Goal: Task Accomplishment & Management: Manage account settings

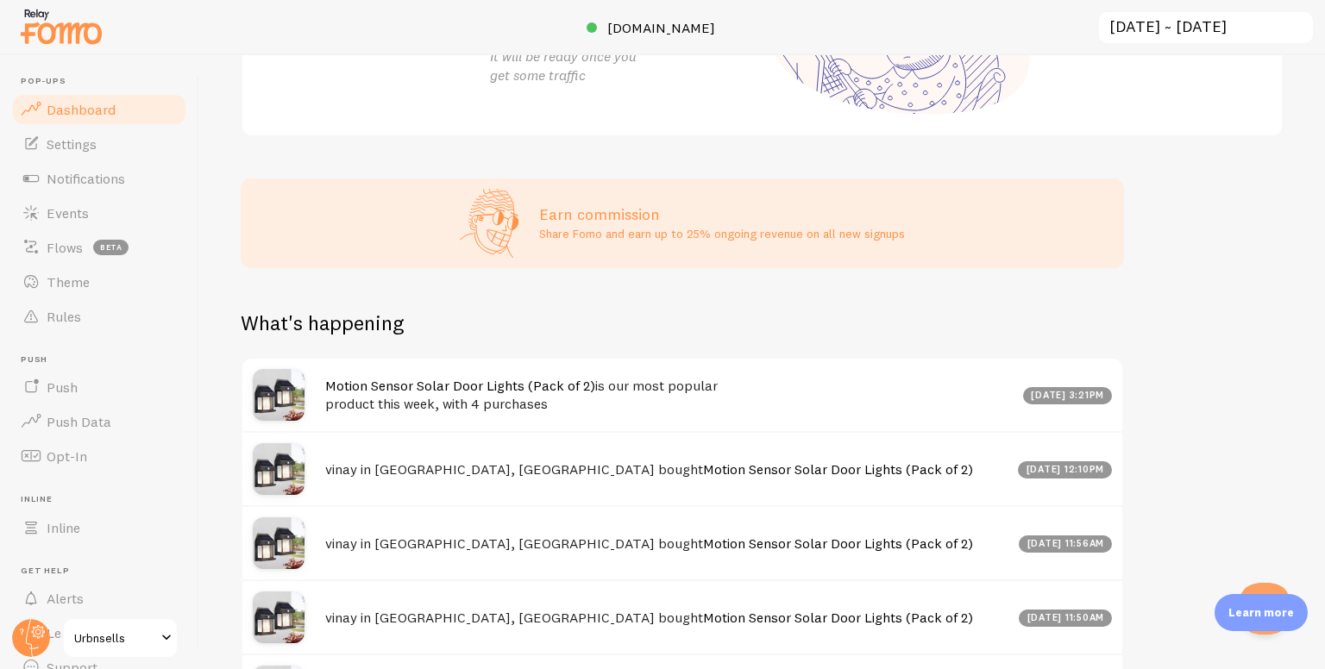
scroll to position [431, 0]
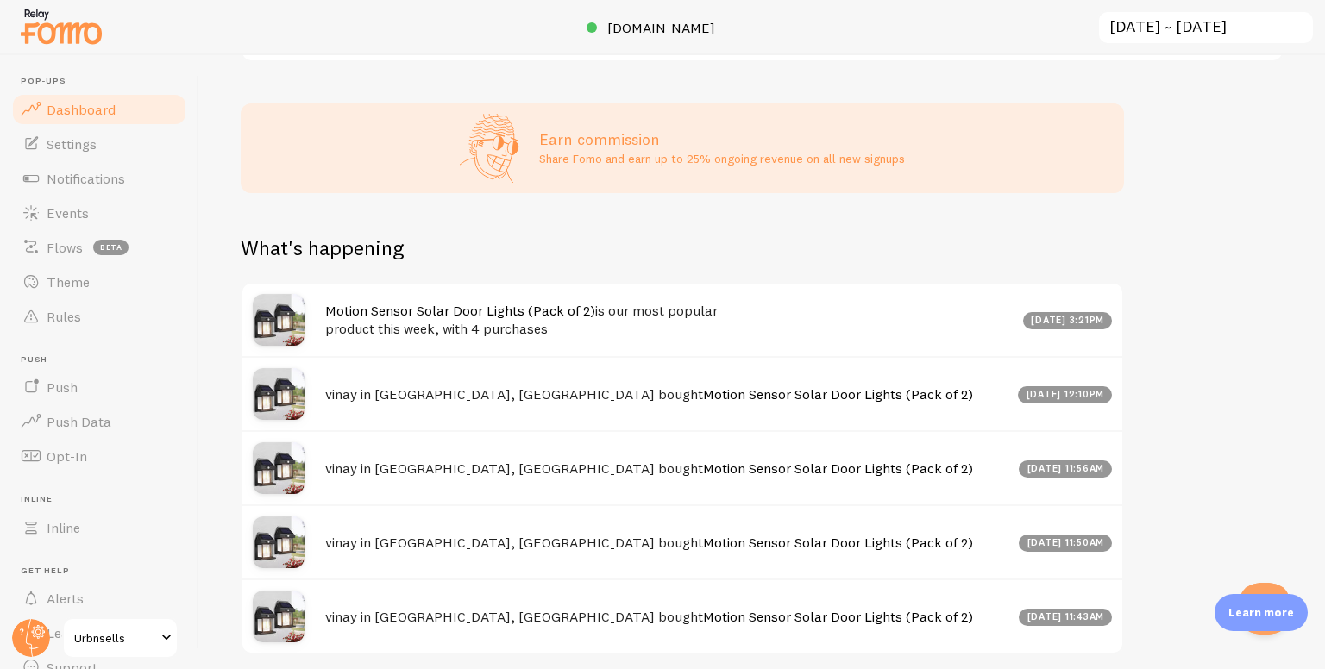
click at [1272, 594] on div "Learn more" at bounding box center [1260, 612] width 93 height 37
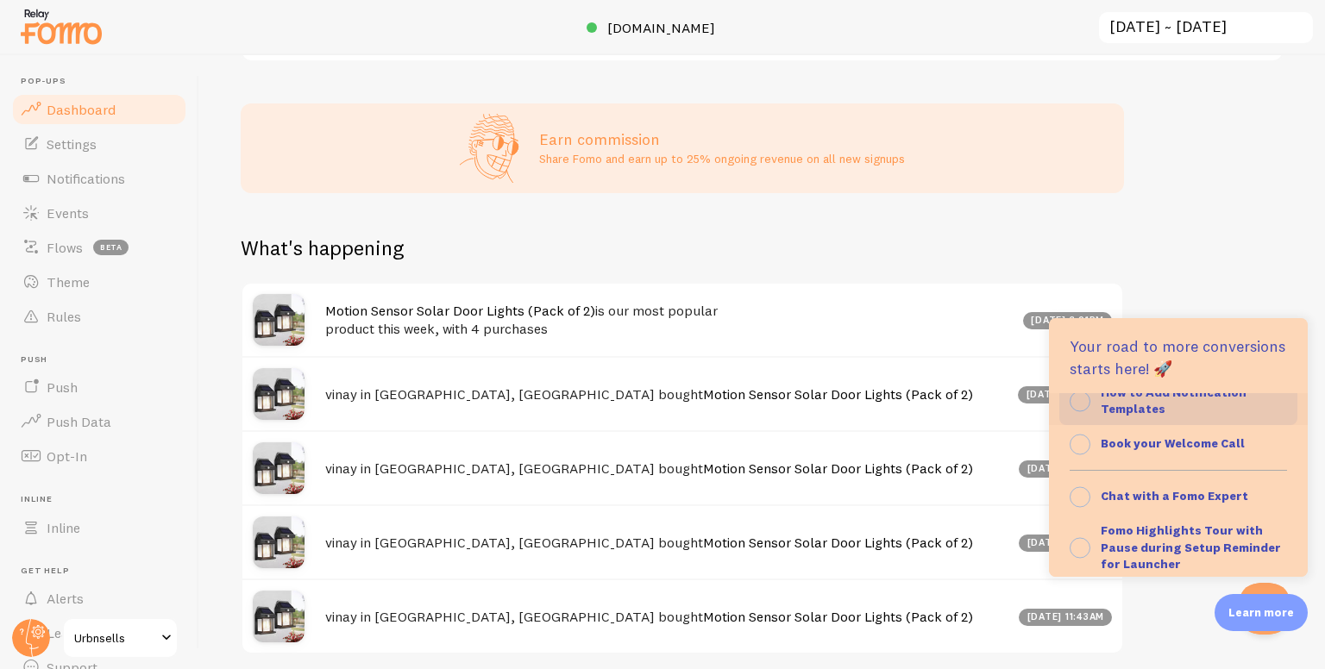
scroll to position [241, 0]
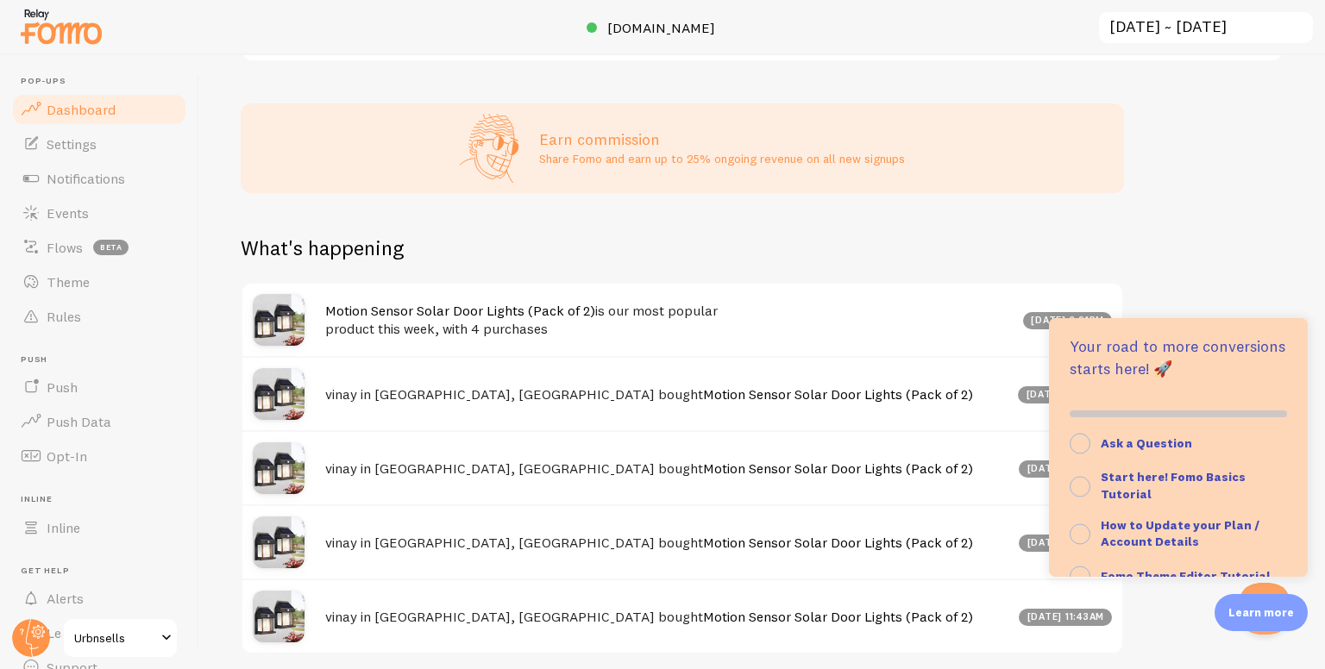
click at [1225, 253] on div "Impressions 0 Quantity of notifications shown Clicks 0 Traffic from clicks on n…" at bounding box center [761, 362] width 1125 height 614
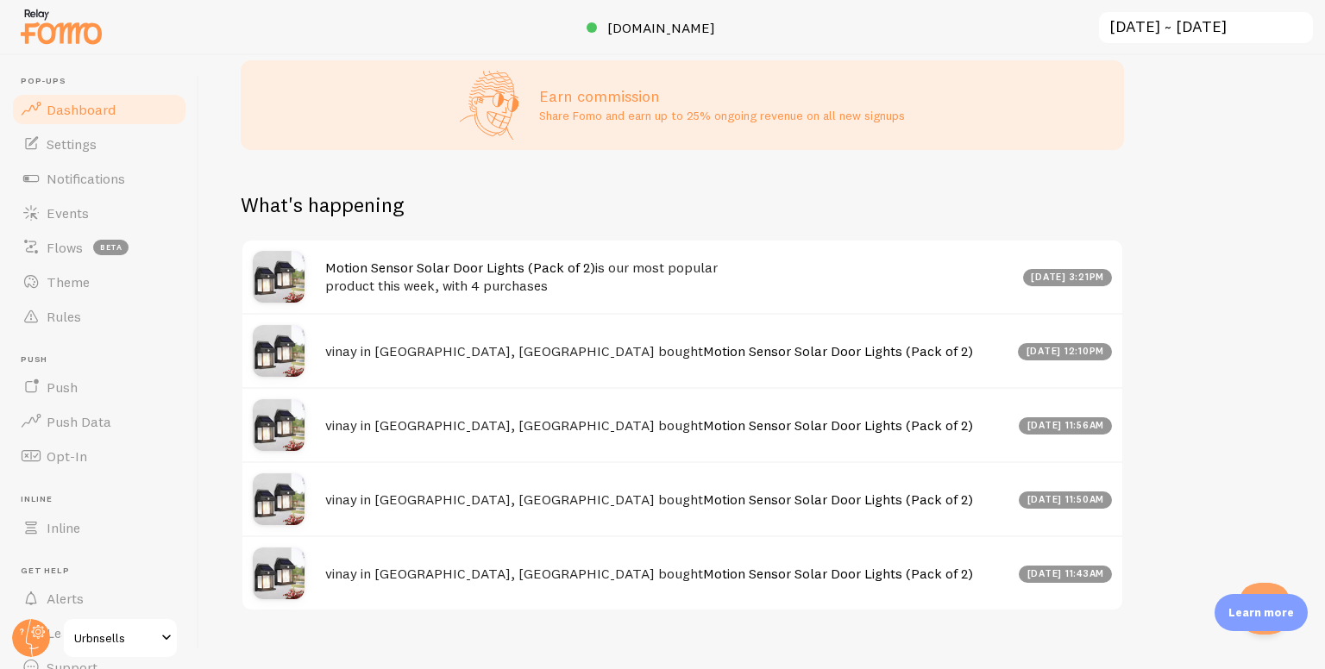
scroll to position [497, 0]
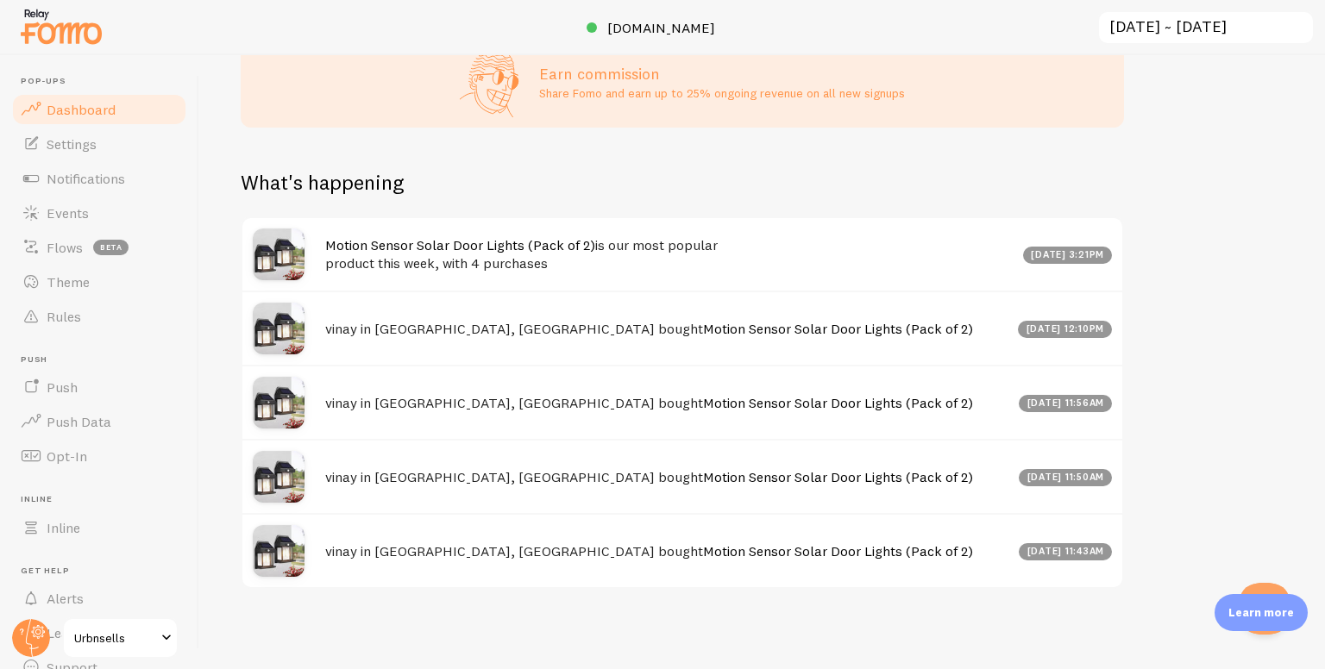
click at [1053, 257] on div "[DATE] 3:21pm" at bounding box center [1068, 255] width 90 height 17
click at [861, 248] on h4 "Motion Sensor Solar Door Lights (Pack of 2) is our most popular product this we…" at bounding box center [668, 253] width 687 height 35
click at [842, 254] on h4 "Motion Sensor Solar Door Lights (Pack of 2) is our most popular product this we…" at bounding box center [668, 253] width 687 height 35
click at [837, 259] on h4 "Motion Sensor Solar Door Lights (Pack of 2) is our most popular product this we…" at bounding box center [668, 253] width 687 height 35
drag, startPoint x: 812, startPoint y: 262, endPoint x: 782, endPoint y: 273, distance: 32.2
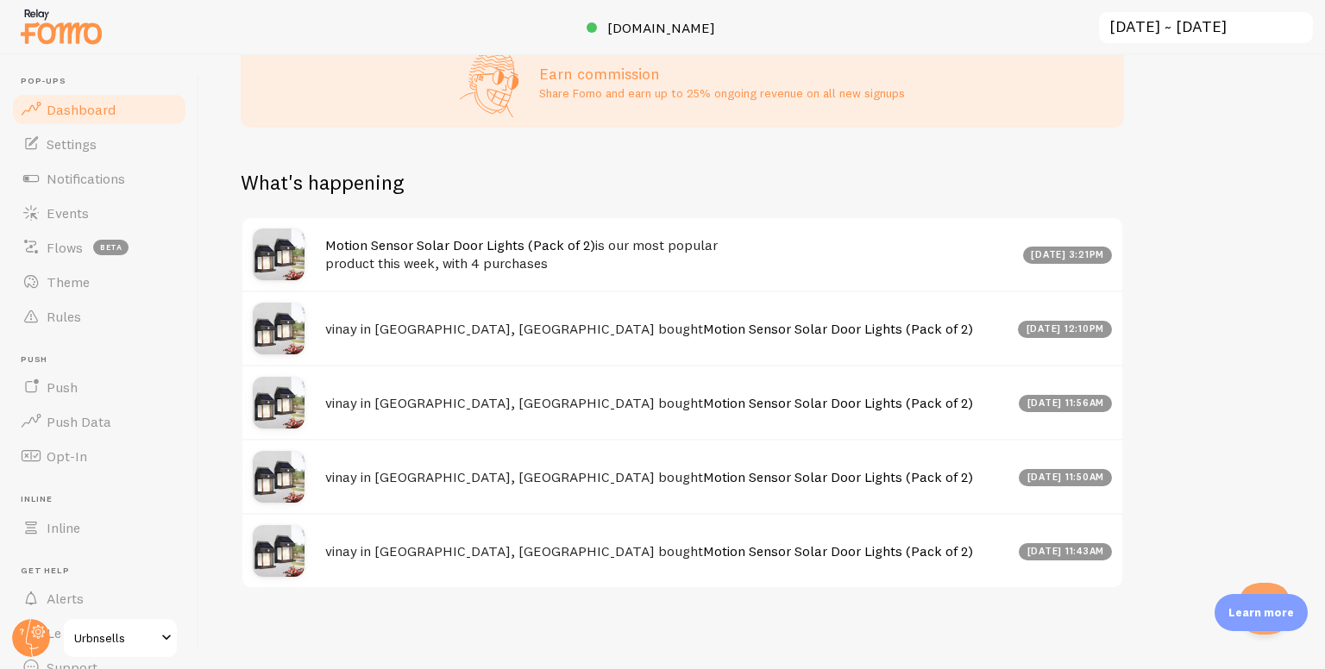
click at [802, 268] on h4 "Motion Sensor Solar Door Lights (Pack of 2) is our most popular product this we…" at bounding box center [668, 253] width 687 height 35
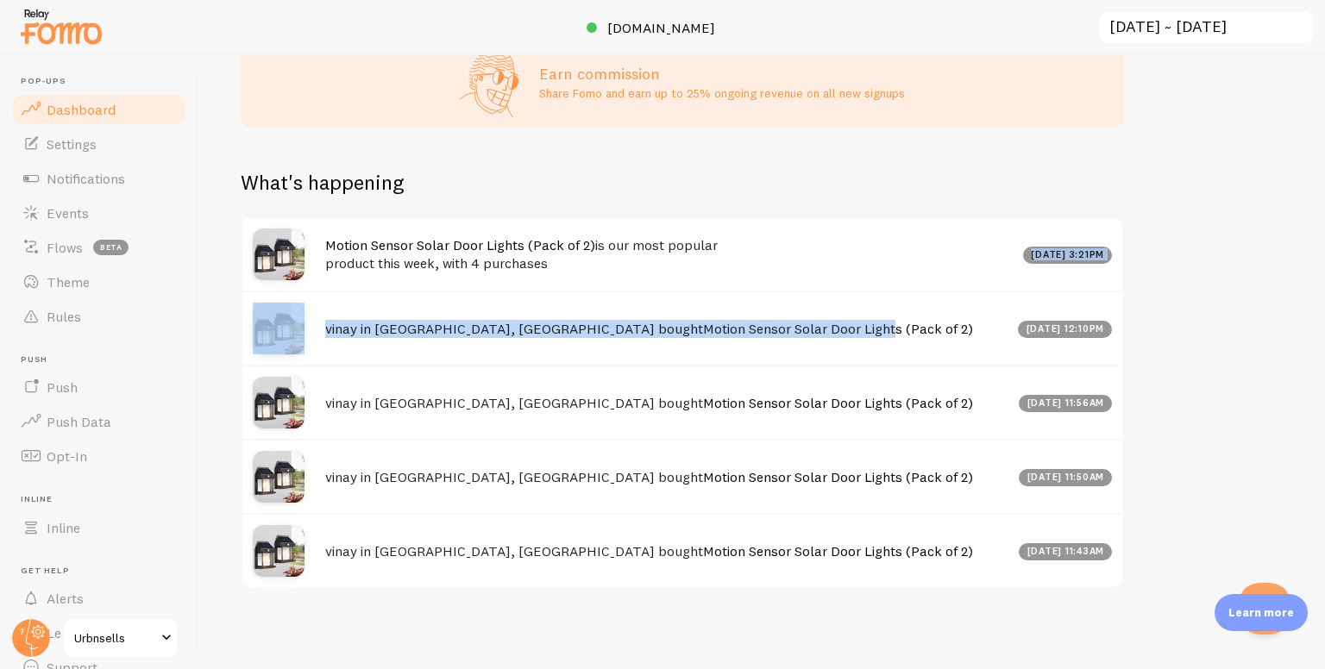
click at [736, 308] on div "Motion Sensor Solar Door Lights (Pack of 2) is our most popular product this we…" at bounding box center [682, 402] width 883 height 373
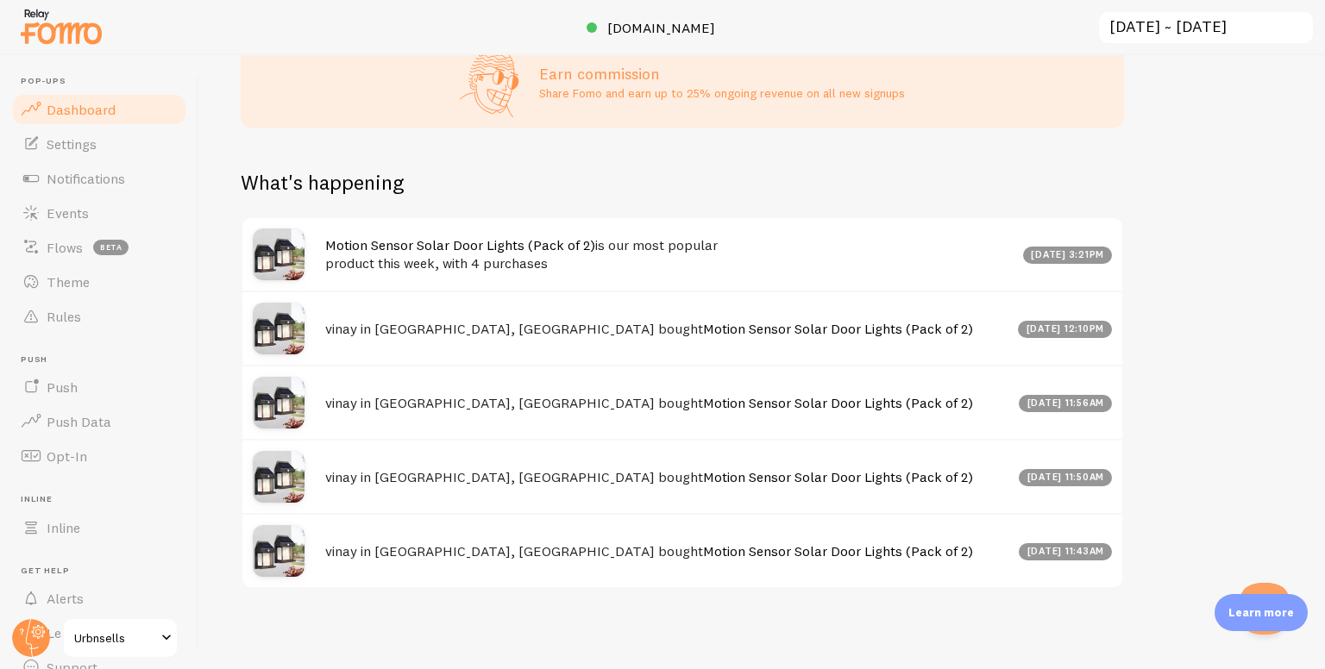
drag, startPoint x: 768, startPoint y: 599, endPoint x: 745, endPoint y: 558, distance: 46.3
click at [765, 594] on div "Impressions 0 Quantity of notifications shown Clicks 0 Traffic from clicks on n…" at bounding box center [761, 362] width 1125 height 614
click at [78, 166] on link "Notifications" at bounding box center [99, 178] width 178 height 34
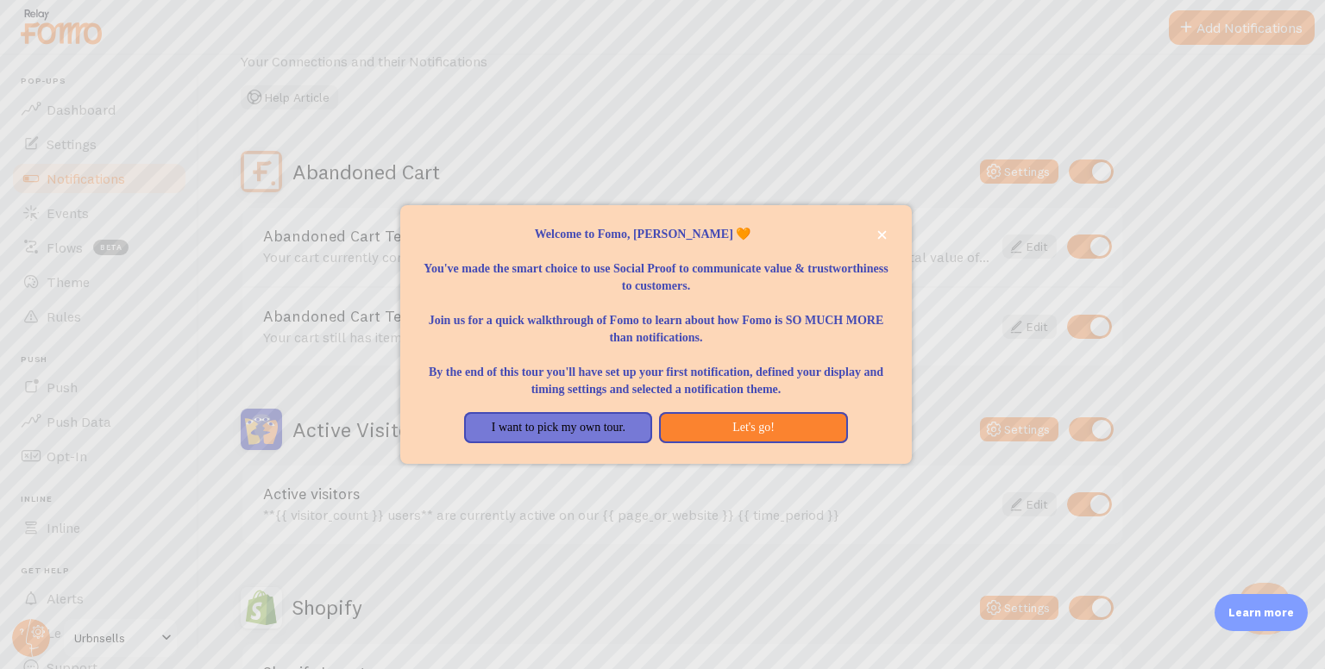
scroll to position [86, 0]
click at [693, 432] on button "Let's go!" at bounding box center [753, 427] width 188 height 31
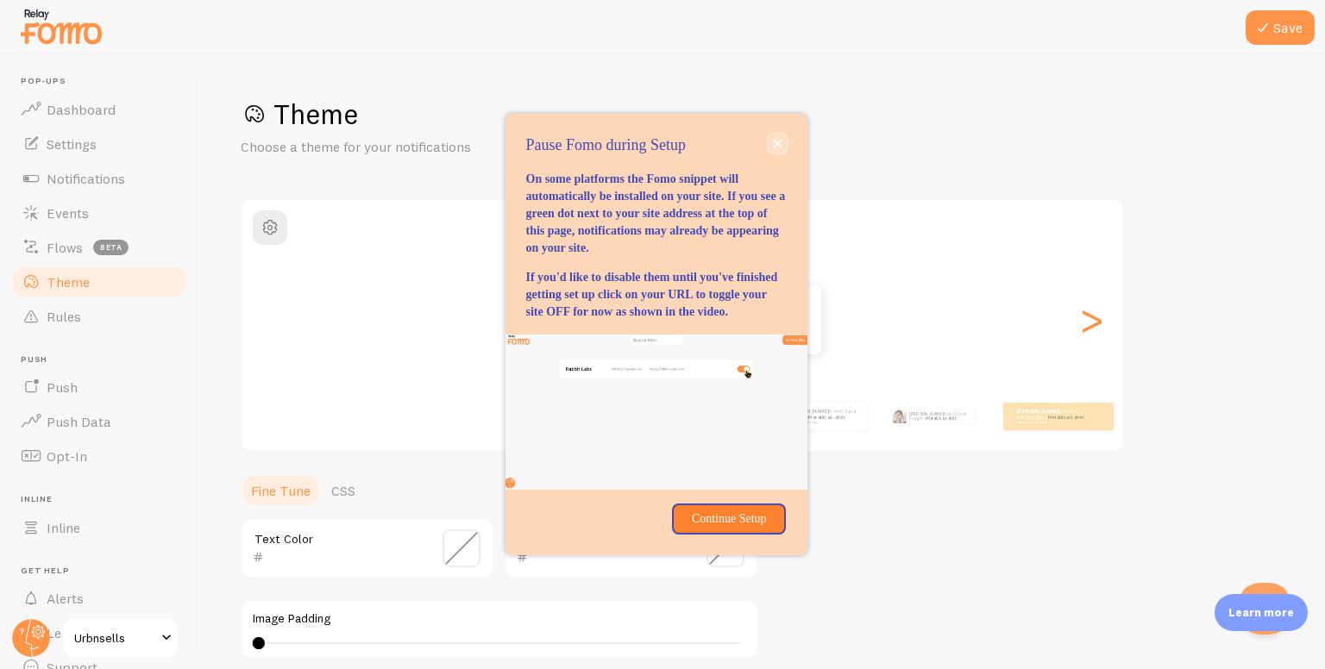
click at [777, 139] on icon "close," at bounding box center [777, 143] width 9 height 9
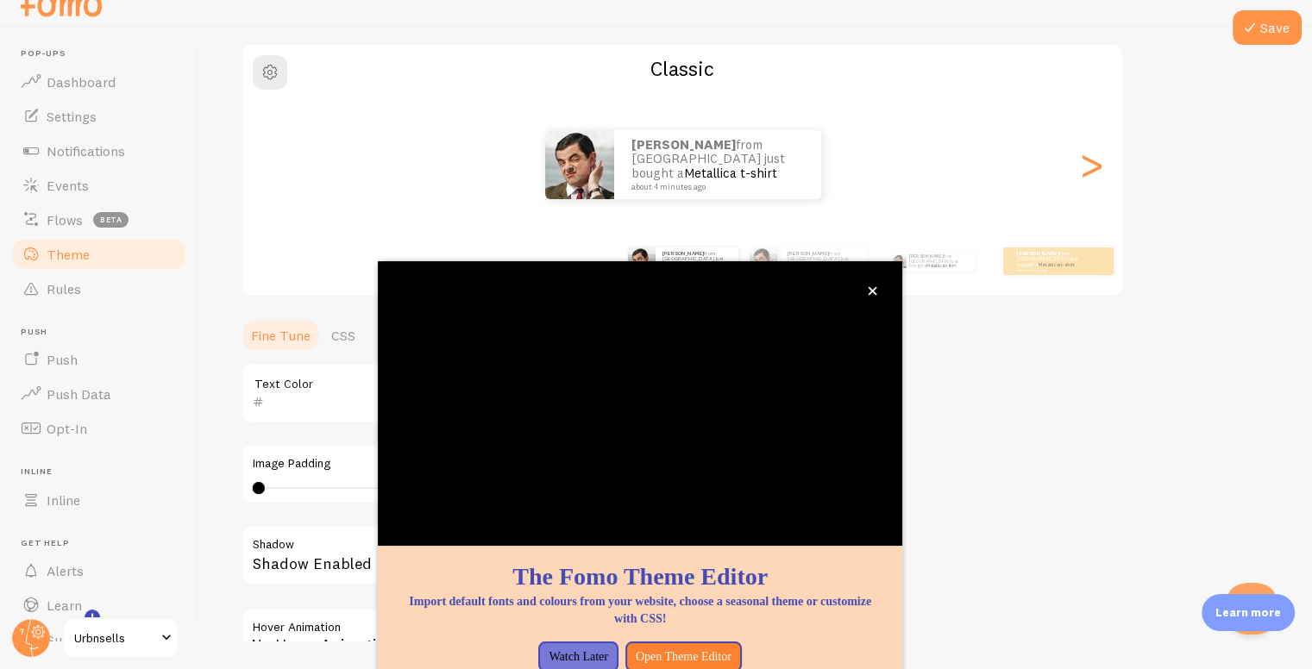
scroll to position [128, 0]
click at [866, 292] on button "close," at bounding box center [872, 291] width 18 height 18
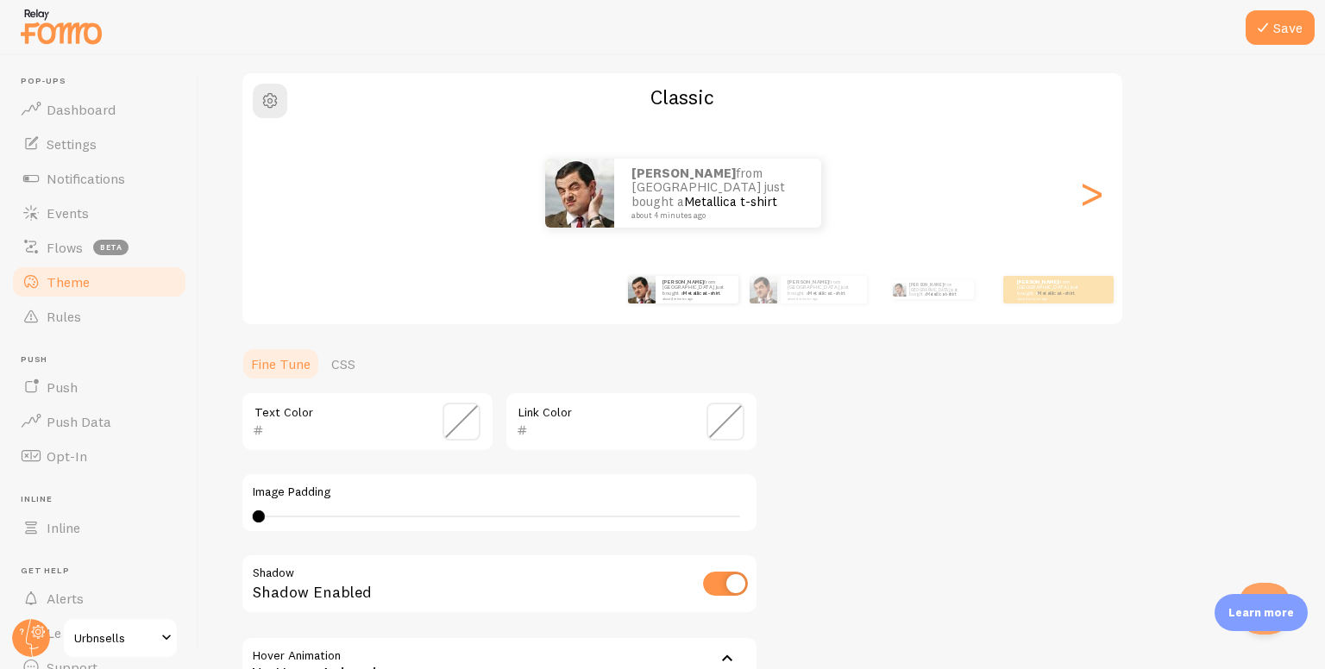
scroll to position [41, 0]
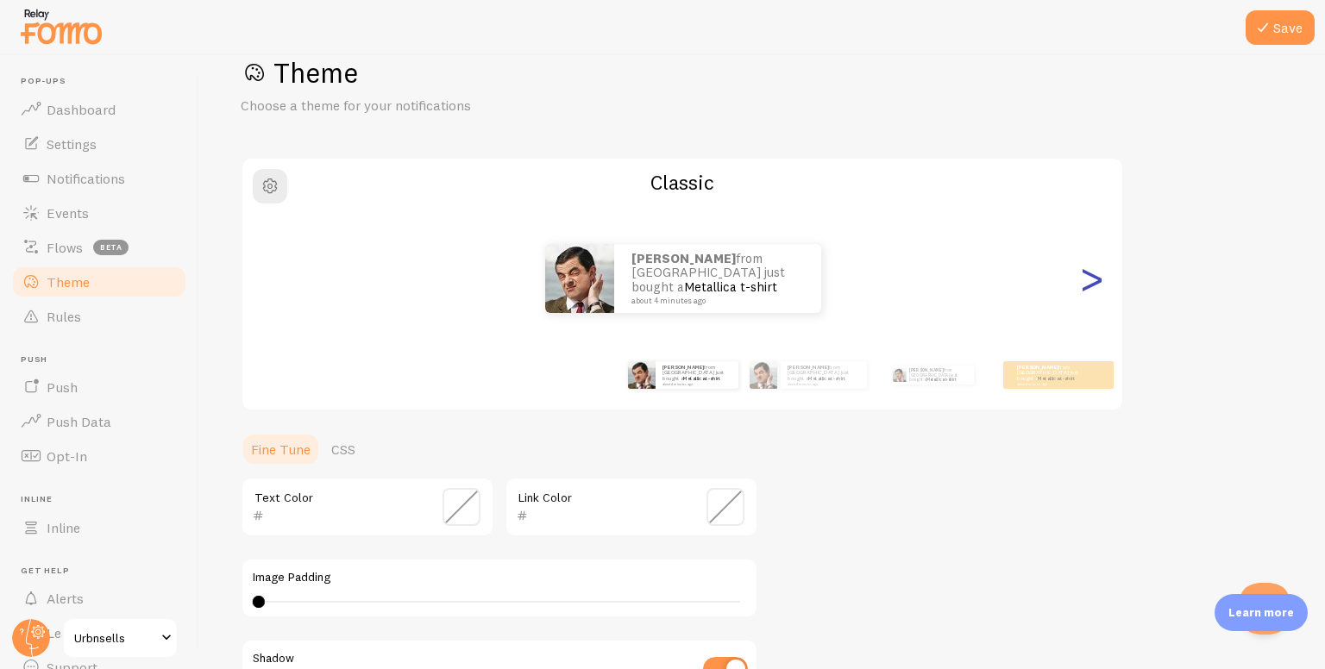
click at [1081, 277] on div ">" at bounding box center [1091, 278] width 21 height 124
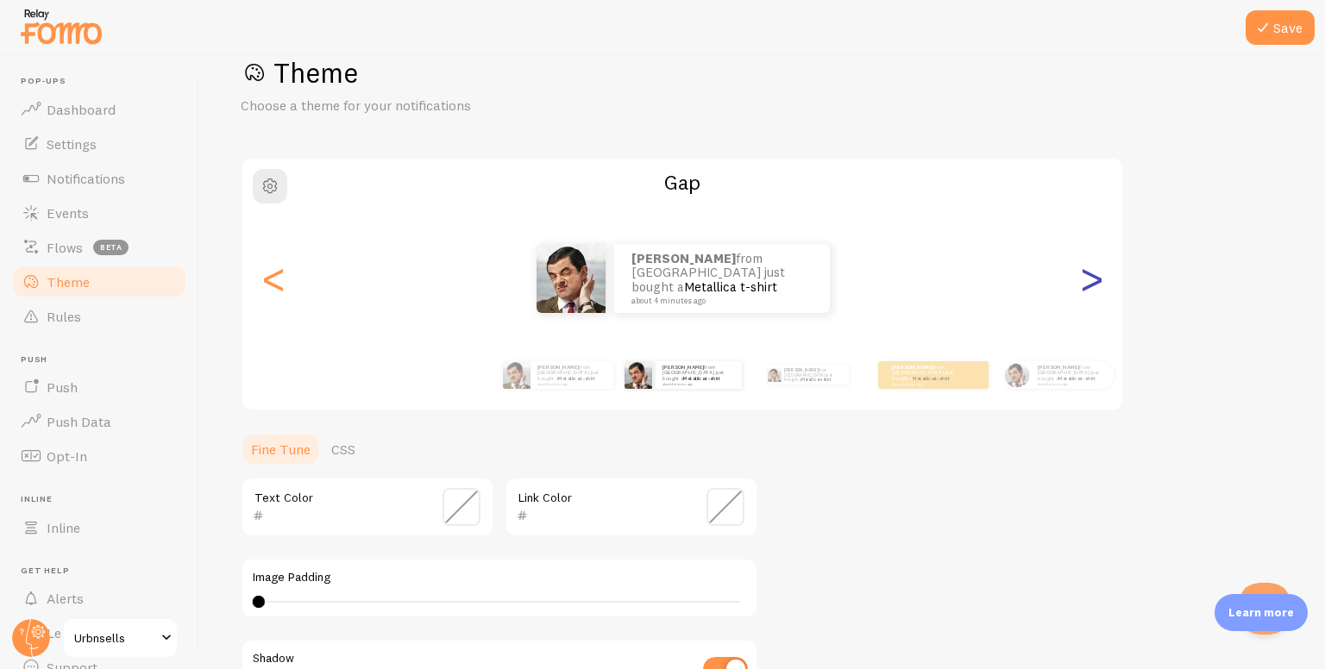
click at [1081, 277] on div ">" at bounding box center [1091, 278] width 21 height 124
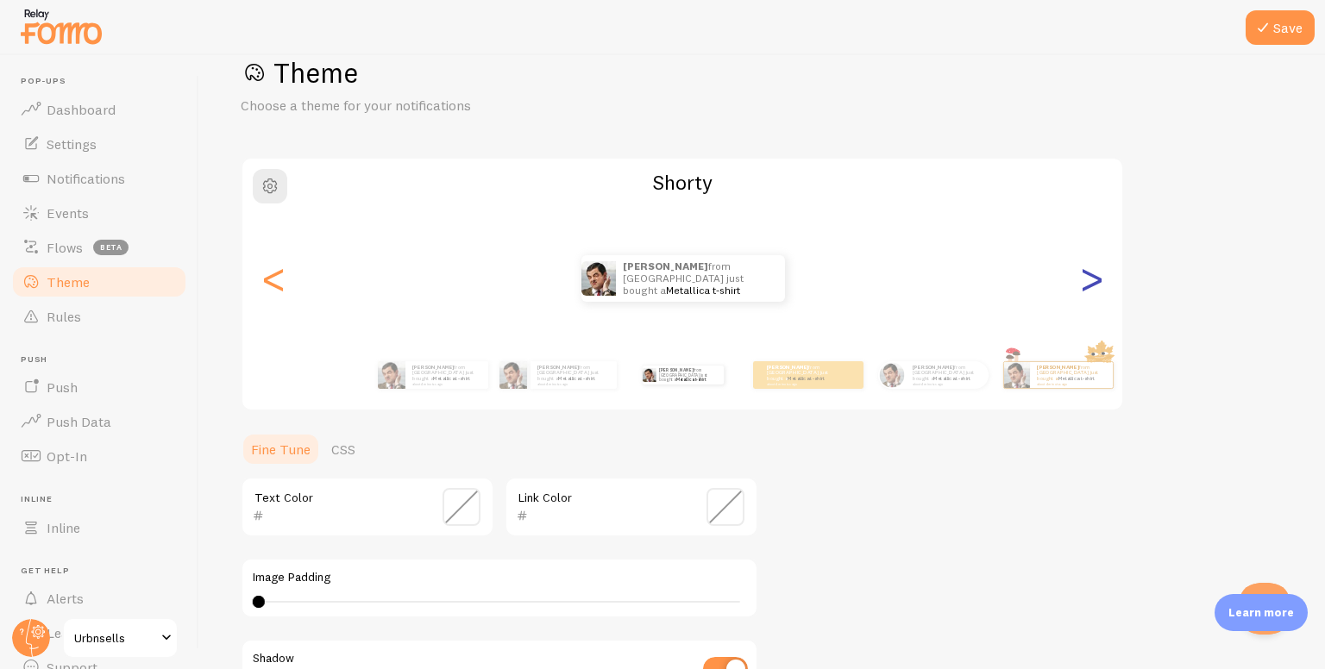
click at [1081, 277] on div ">" at bounding box center [1091, 278] width 21 height 124
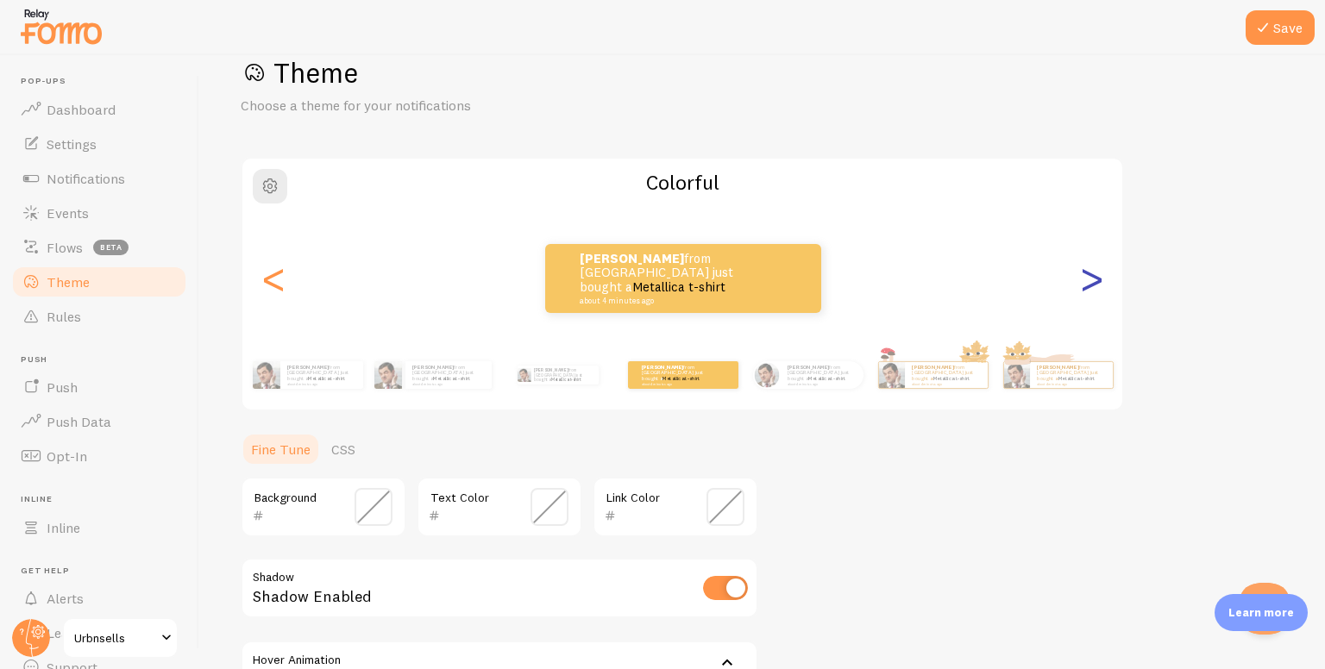
click at [1081, 277] on div ">" at bounding box center [1091, 278] width 21 height 124
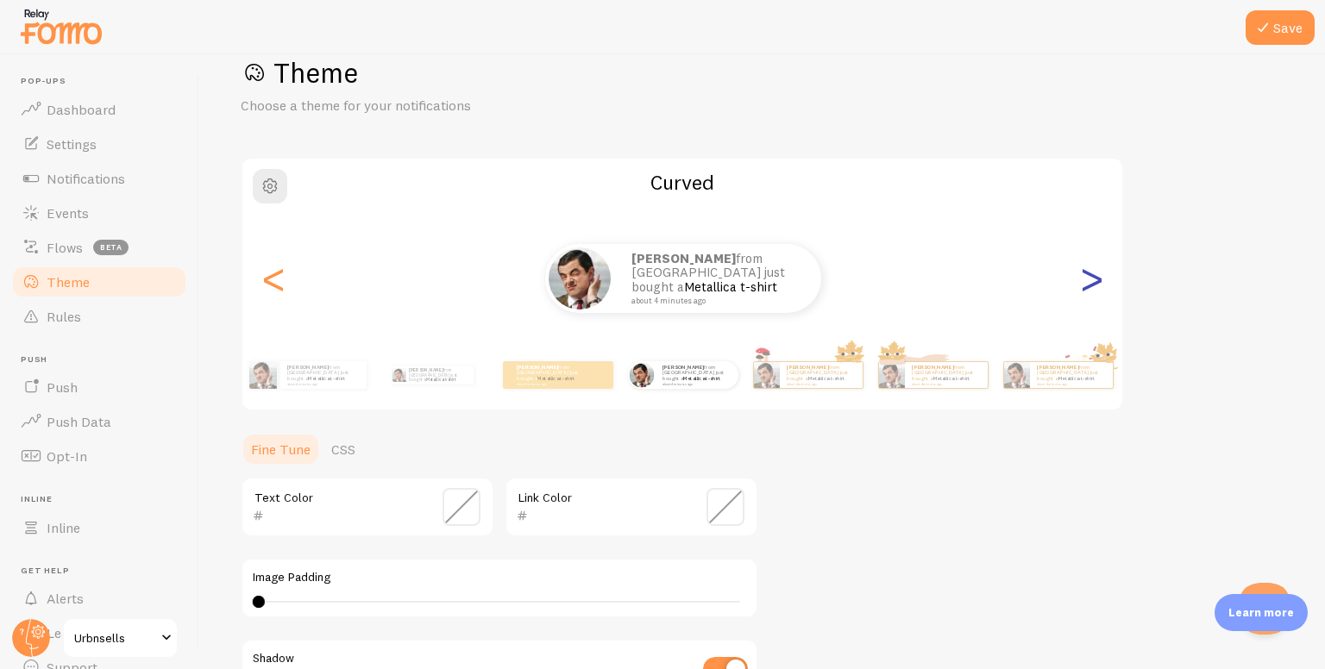
click at [1081, 277] on div ">" at bounding box center [1091, 278] width 21 height 124
type input "0"
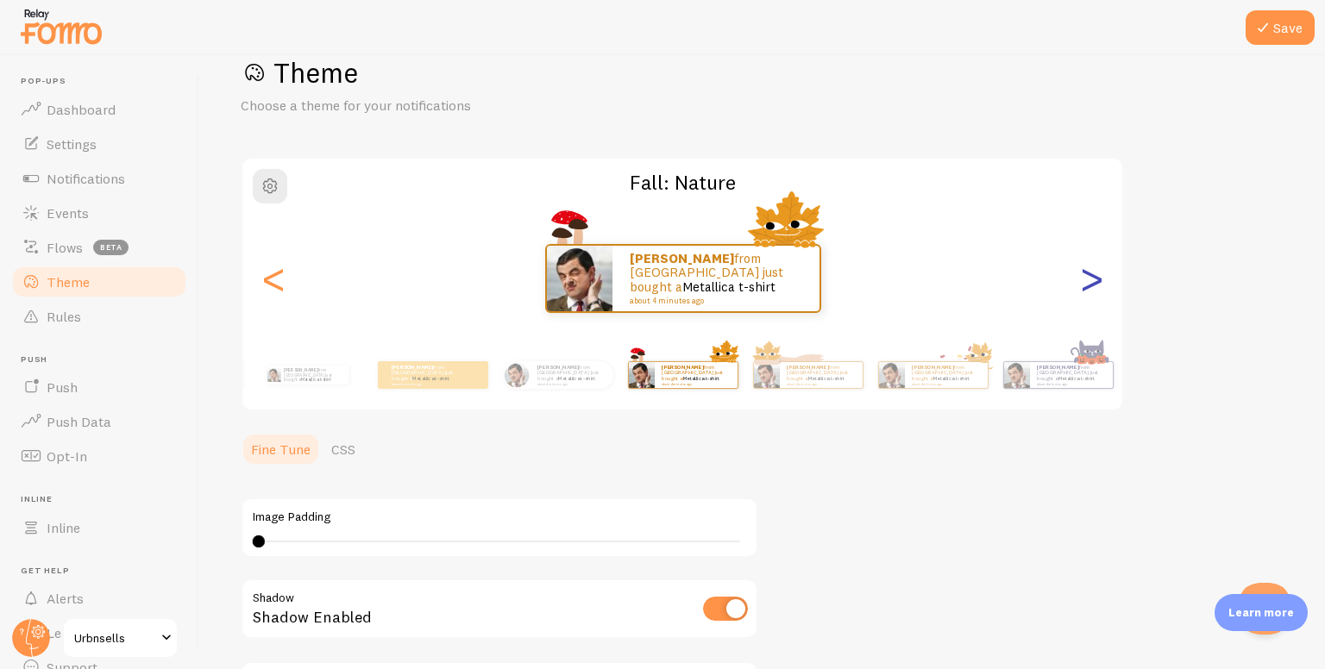
click at [1081, 277] on div ">" at bounding box center [1091, 278] width 21 height 124
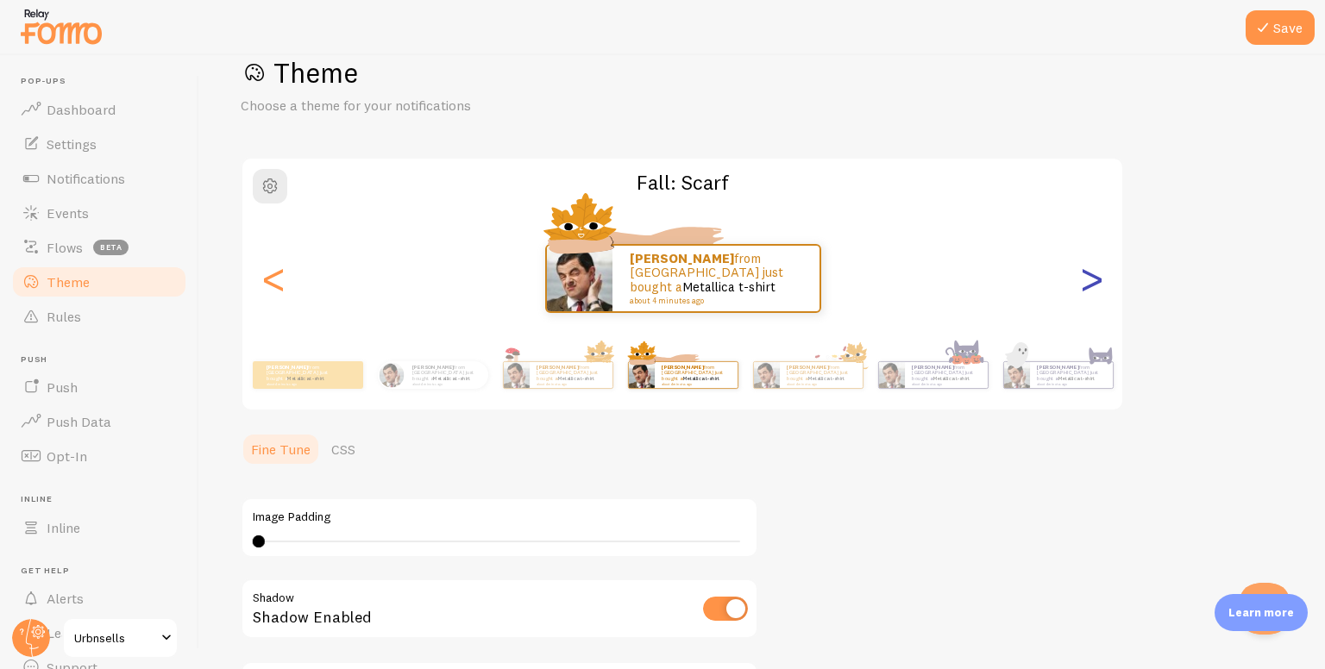
click at [1081, 284] on div ">" at bounding box center [1091, 278] width 21 height 124
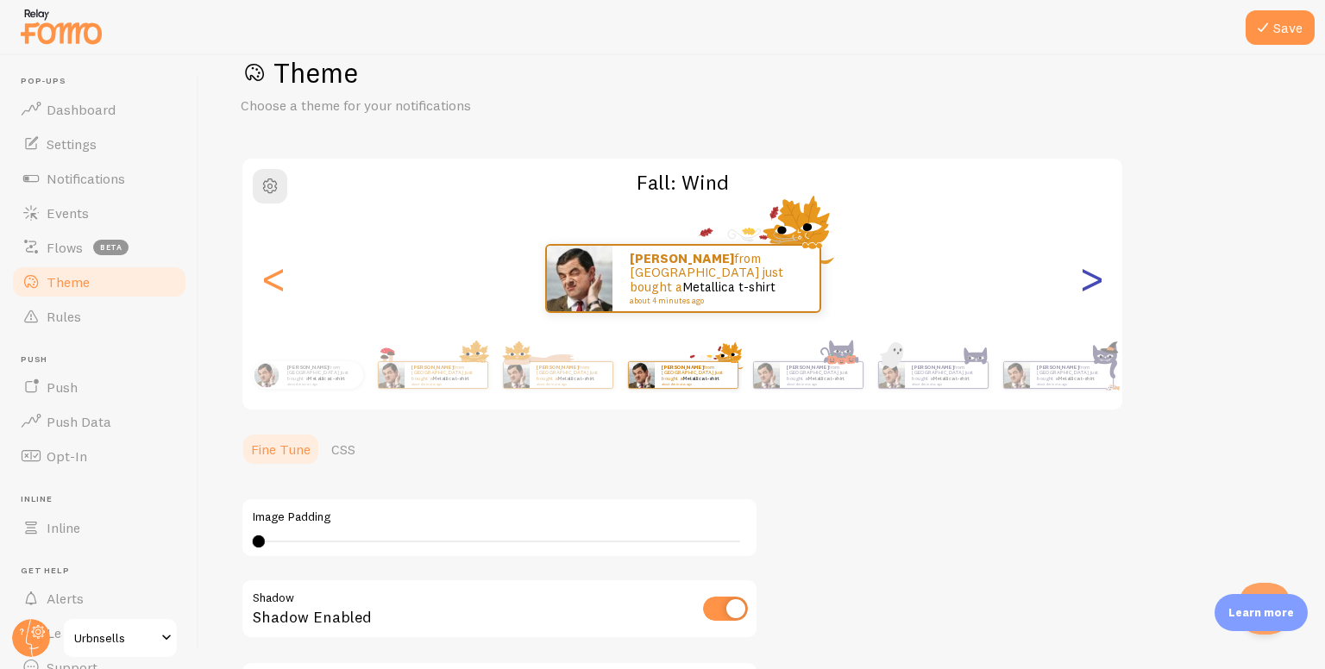
click at [1082, 283] on div ">" at bounding box center [1091, 278] width 21 height 124
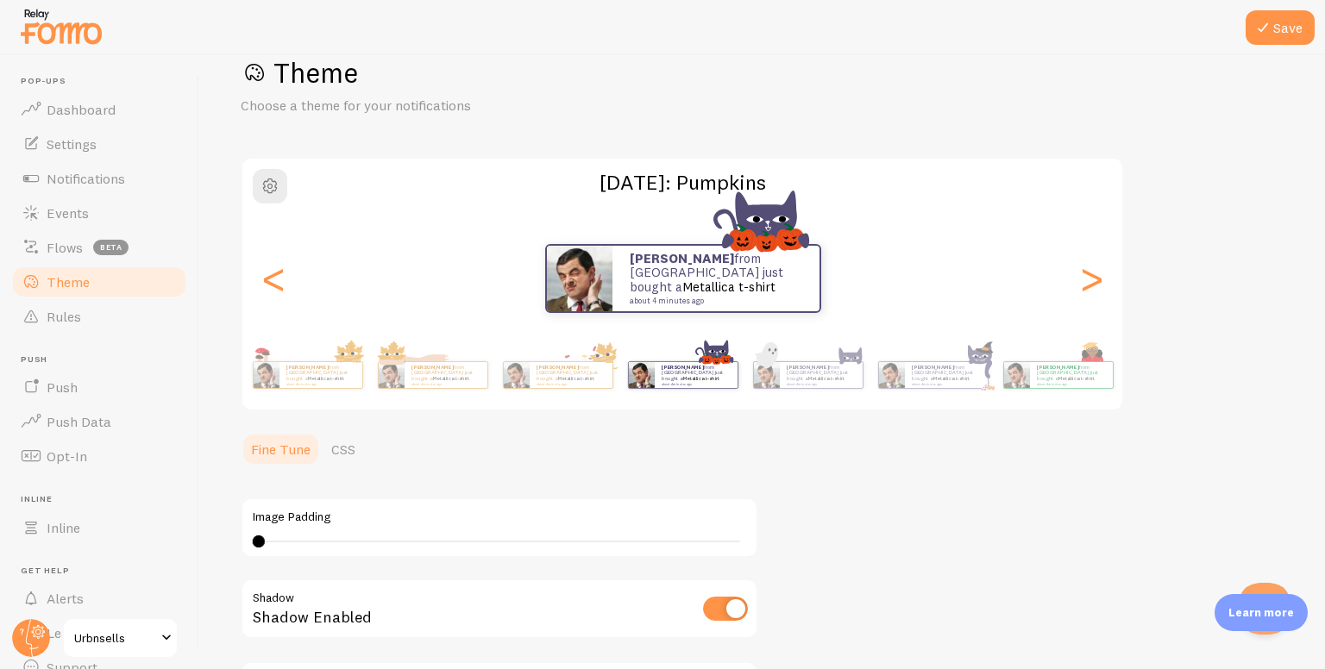
click at [1073, 276] on div "[PERSON_NAME] from [GEOGRAPHIC_DATA] just bought a Metallica t-shirt about 4 mi…" at bounding box center [682, 278] width 881 height 69
click at [1081, 282] on div ">" at bounding box center [1091, 278] width 21 height 124
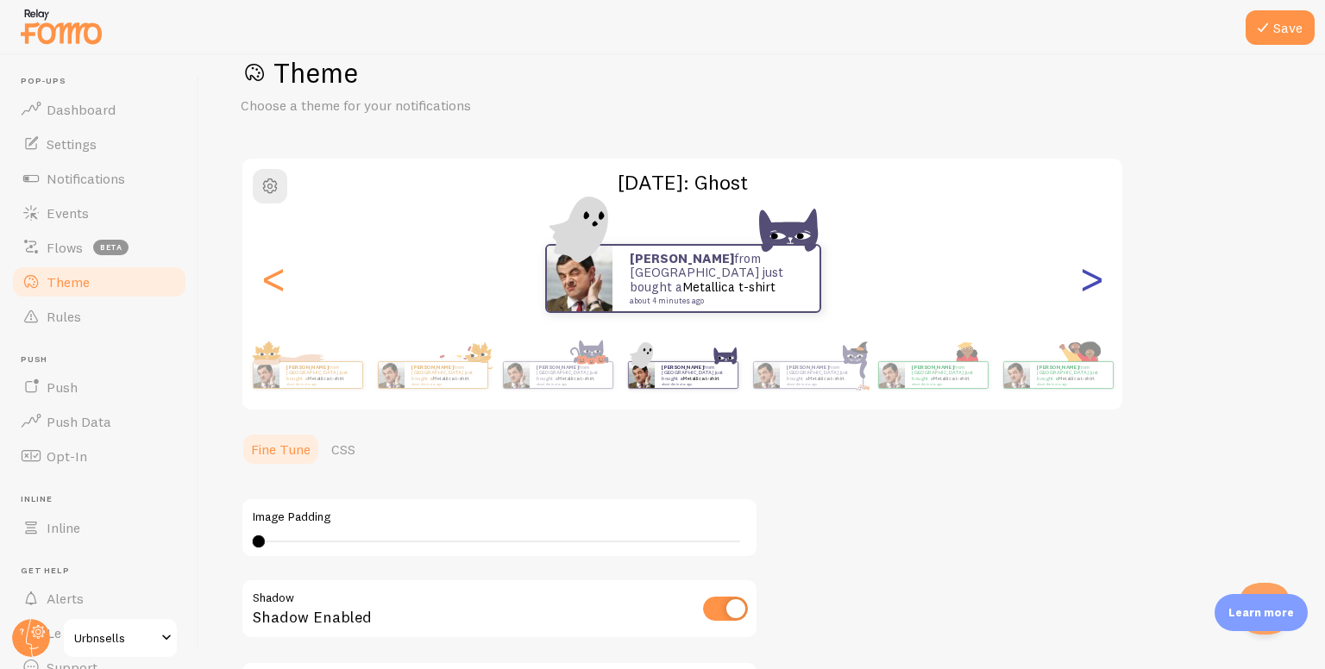
click at [1094, 274] on div ">" at bounding box center [1091, 278] width 21 height 124
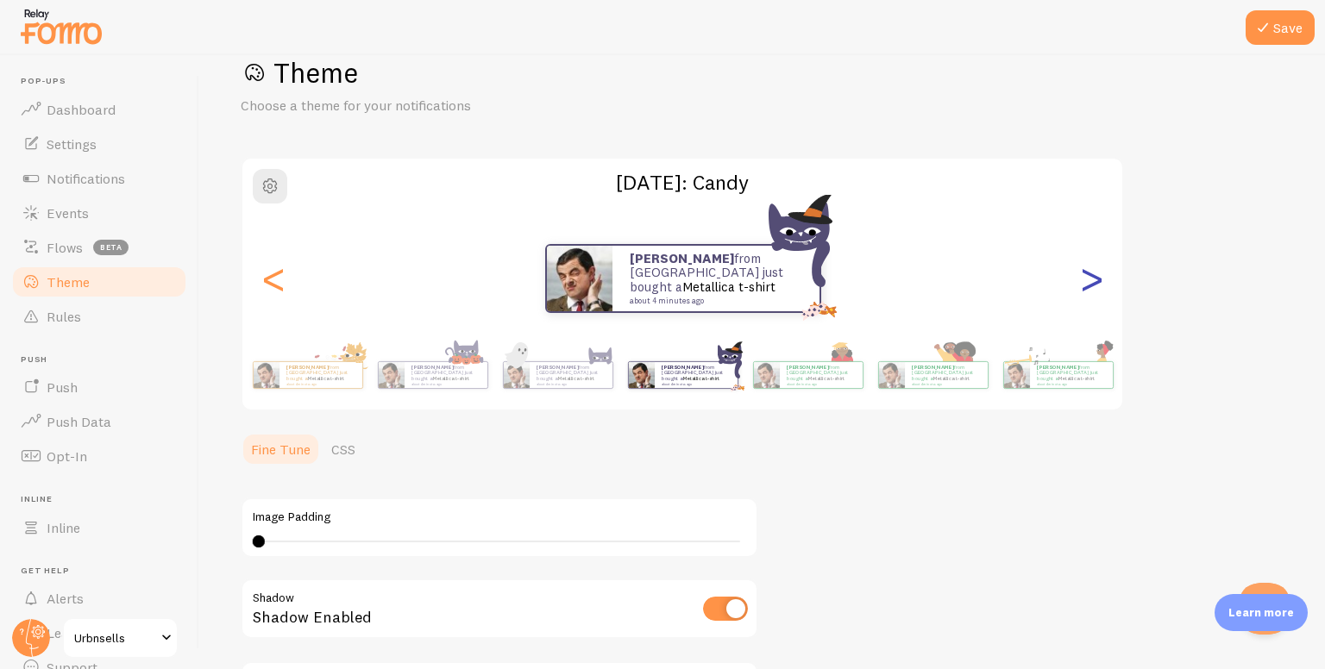
click at [1094, 274] on div ">" at bounding box center [1091, 278] width 21 height 124
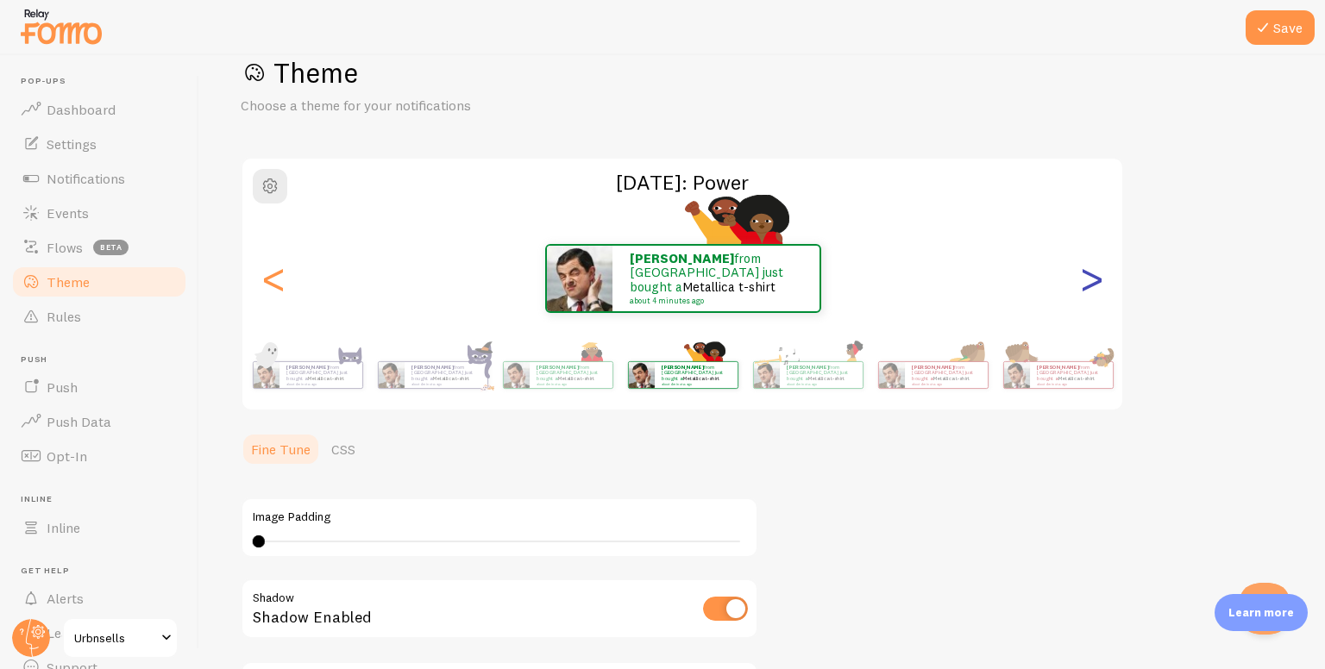
click at [1094, 274] on div ">" at bounding box center [1091, 278] width 21 height 124
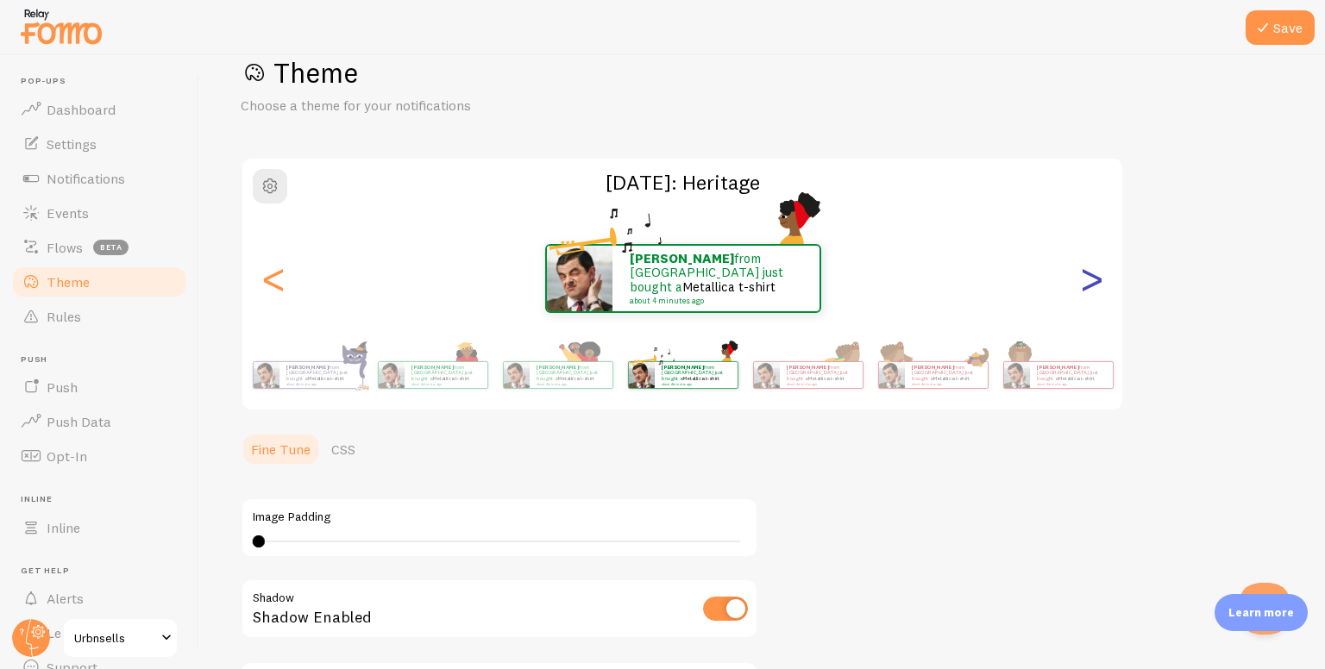
click at [1094, 274] on div ">" at bounding box center [1091, 278] width 21 height 124
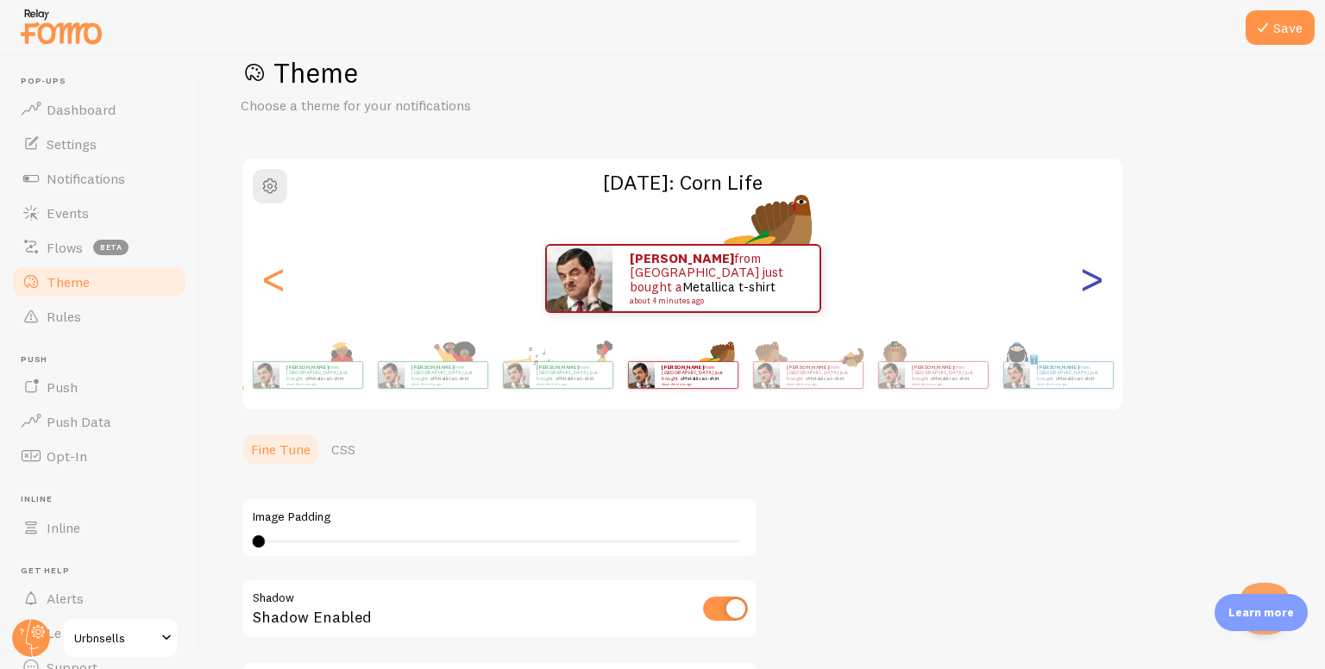
click at [1092, 274] on div ">" at bounding box center [1091, 278] width 21 height 124
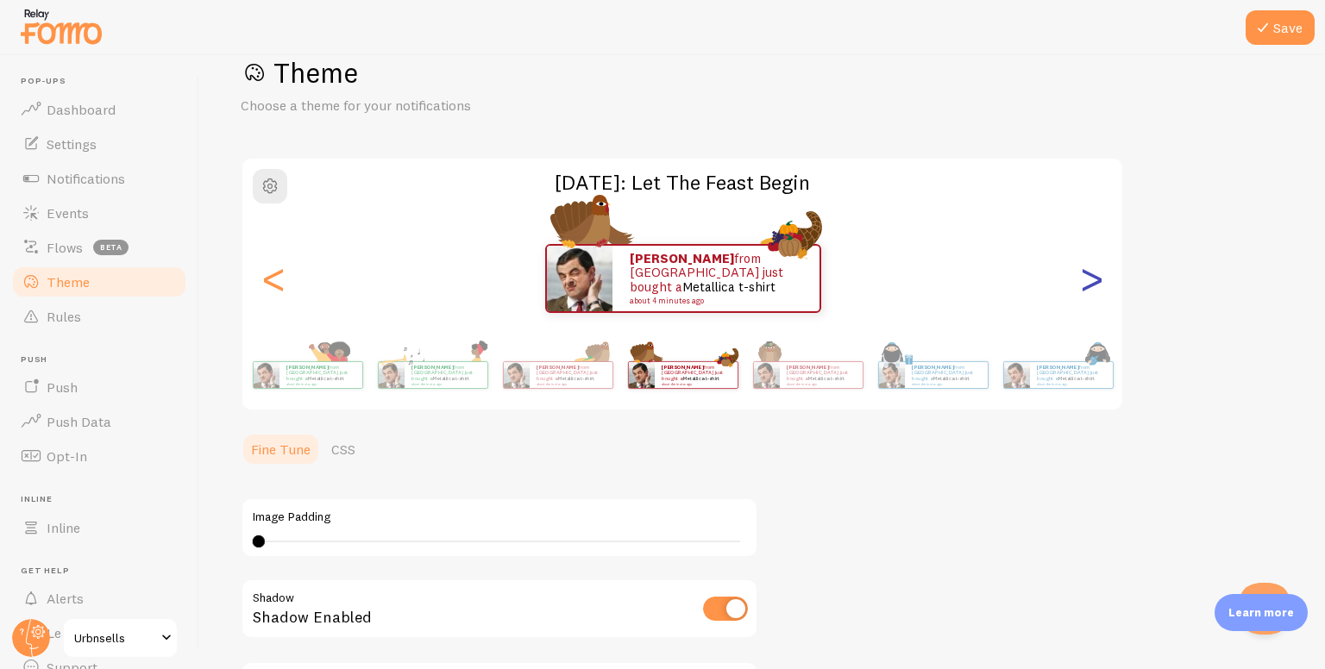
click at [1090, 273] on div ">" at bounding box center [1091, 278] width 21 height 124
click at [1089, 273] on div ">" at bounding box center [1091, 278] width 21 height 124
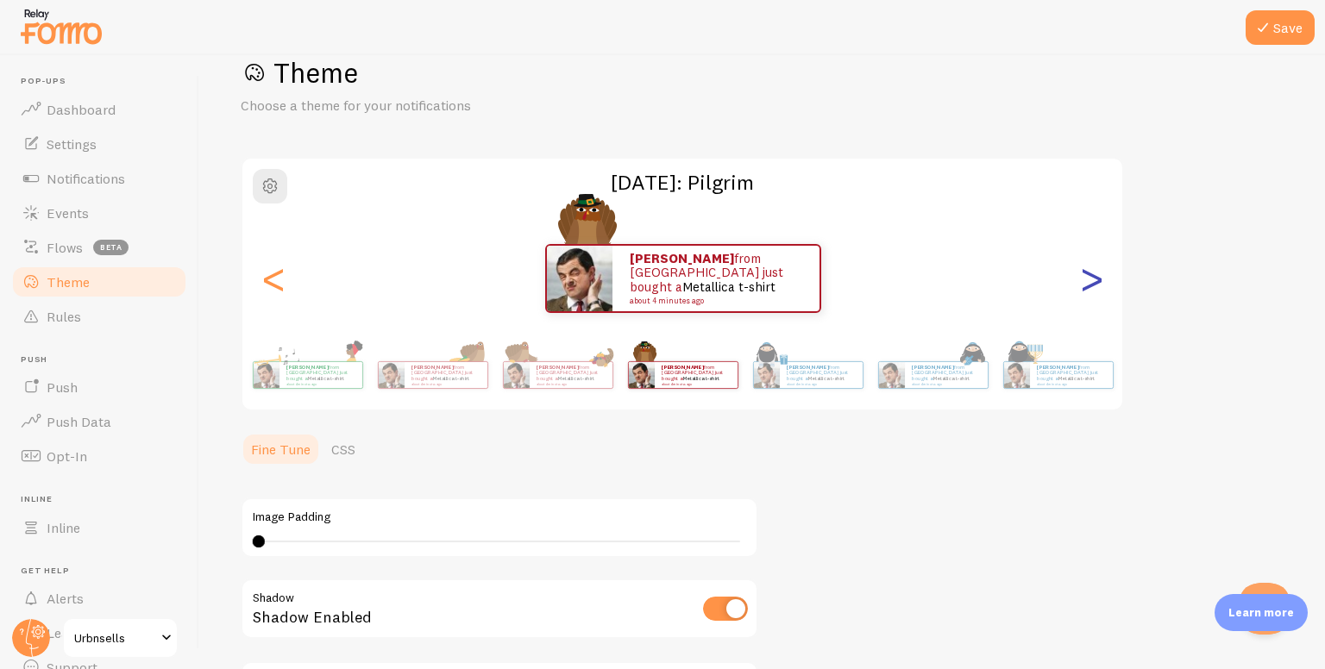
click at [1089, 273] on div ">" at bounding box center [1091, 278] width 21 height 124
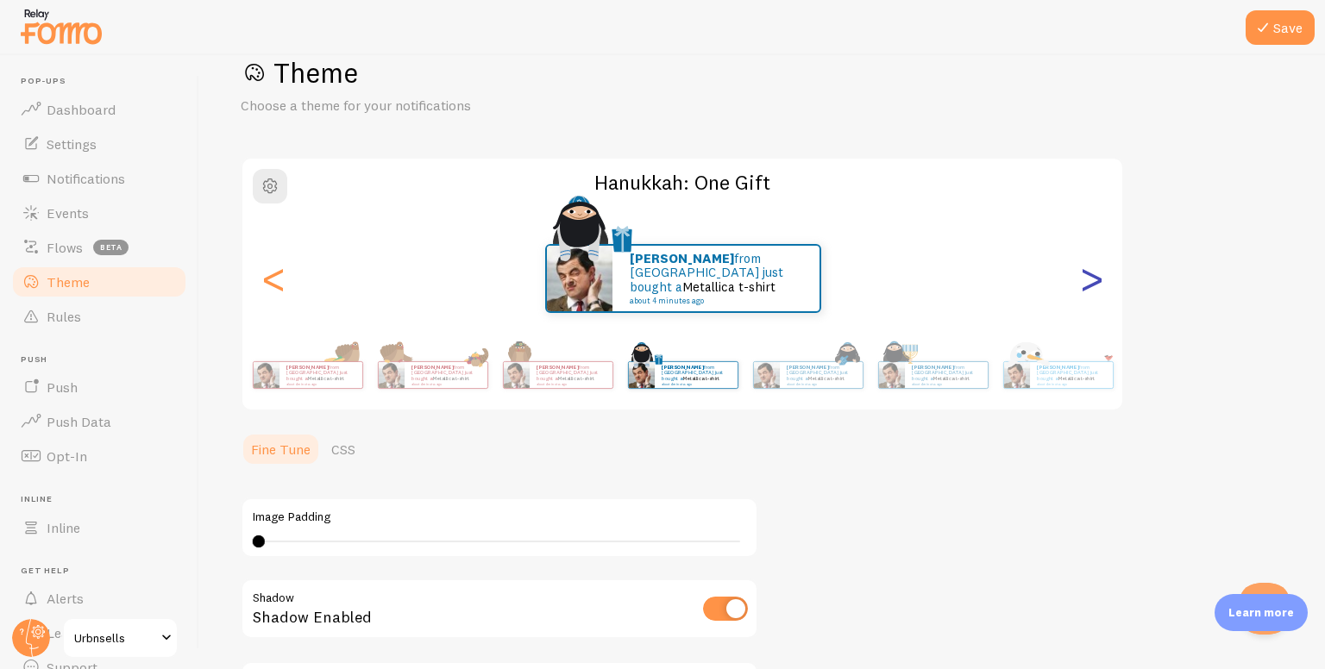
click at [1089, 273] on div ">" at bounding box center [1091, 278] width 21 height 124
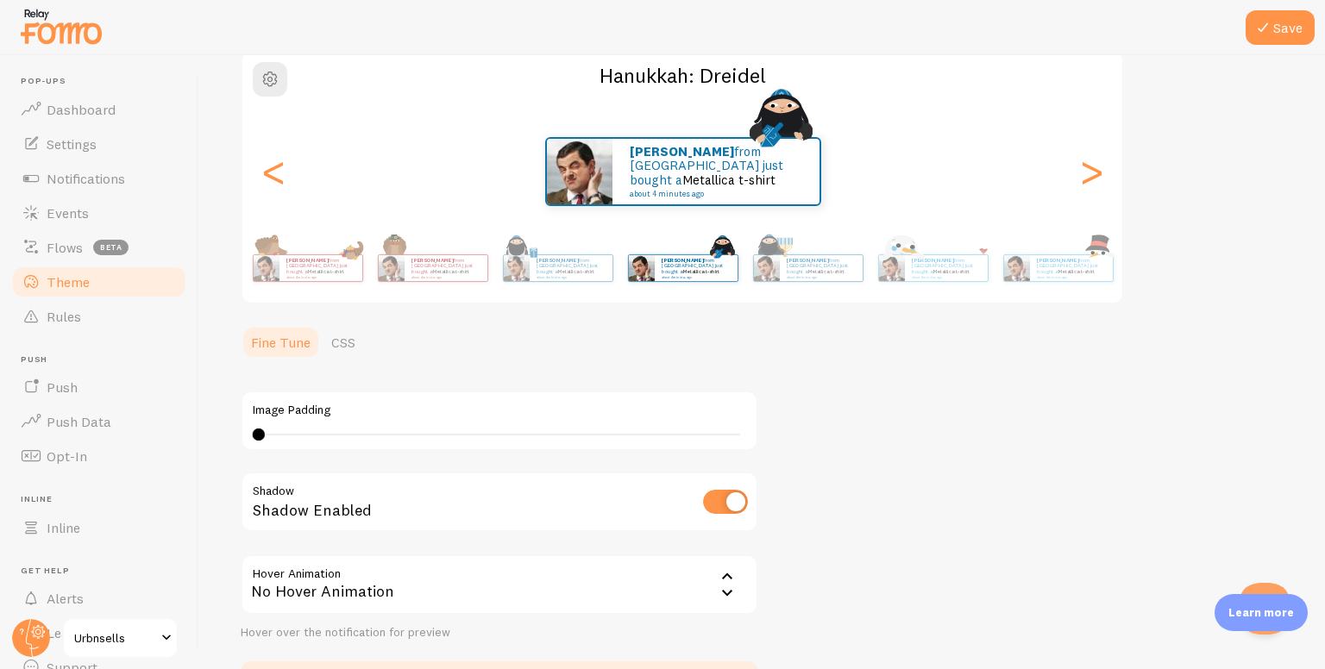
scroll to position [8, 0]
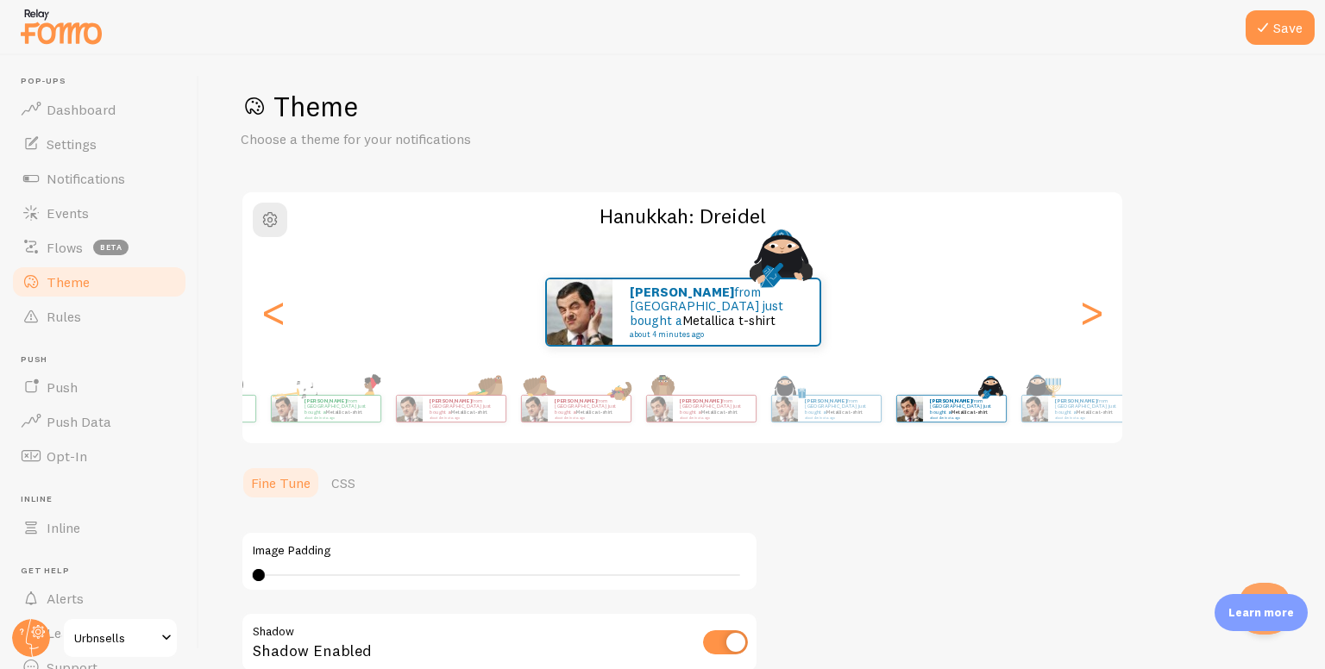
click at [1324, 72] on div "Save Theme Choose a theme for your notifications Hanukkah: Dreidel [PERSON_NAME…" at bounding box center [761, 362] width 1125 height 614
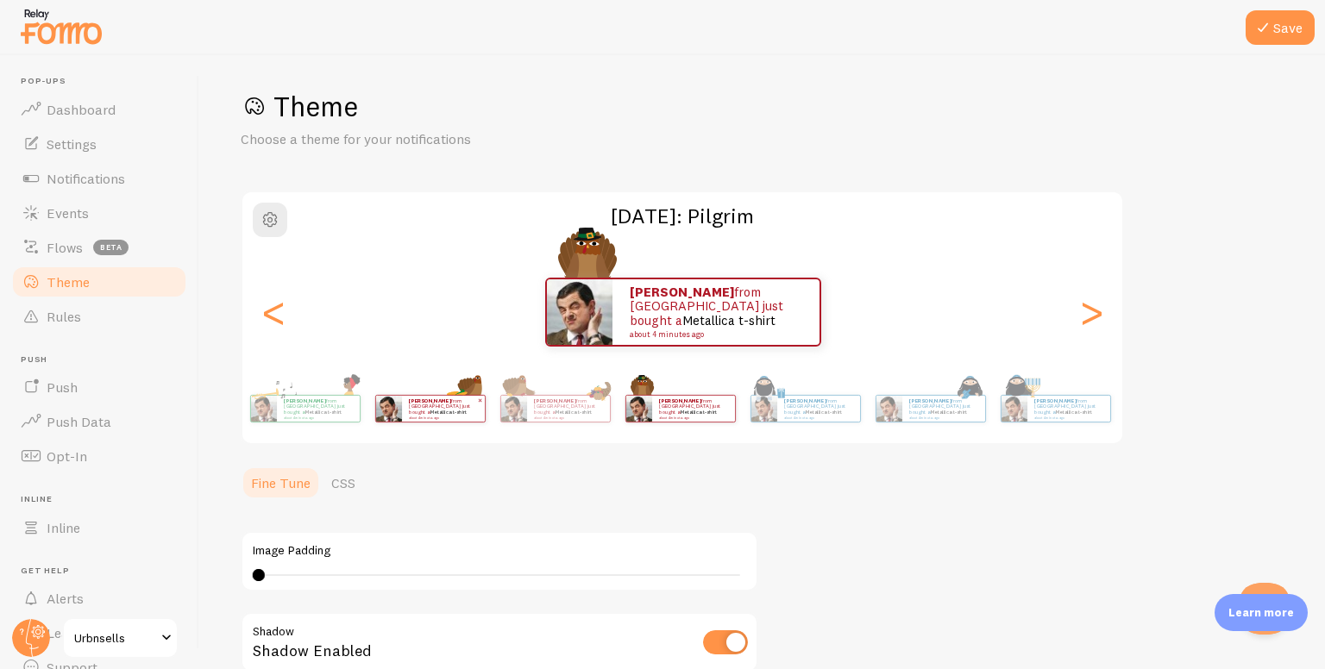
click at [1324, 283] on div "Save Theme Choose a theme for your notifications [DATE]: [PERSON_NAME] from [GE…" at bounding box center [761, 362] width 1125 height 614
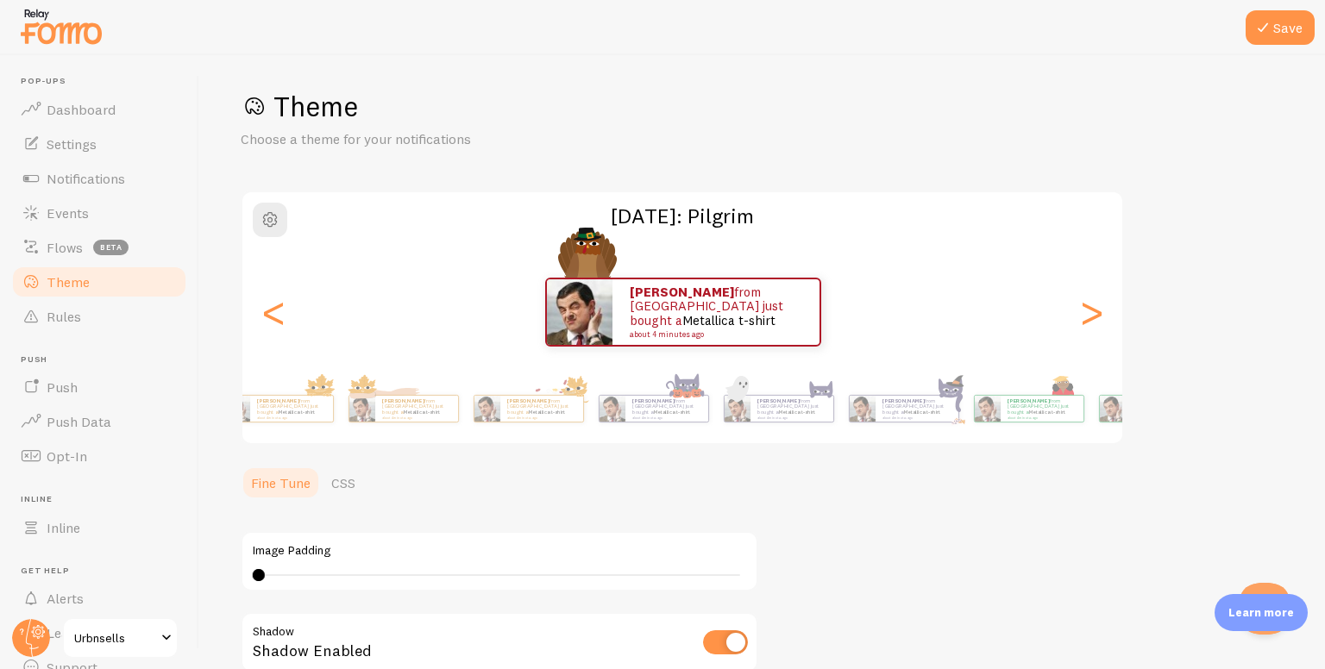
click at [1324, 211] on div "Save Theme Choose a theme for your notifications [DATE]: [PERSON_NAME] from [GE…" at bounding box center [761, 362] width 1125 height 614
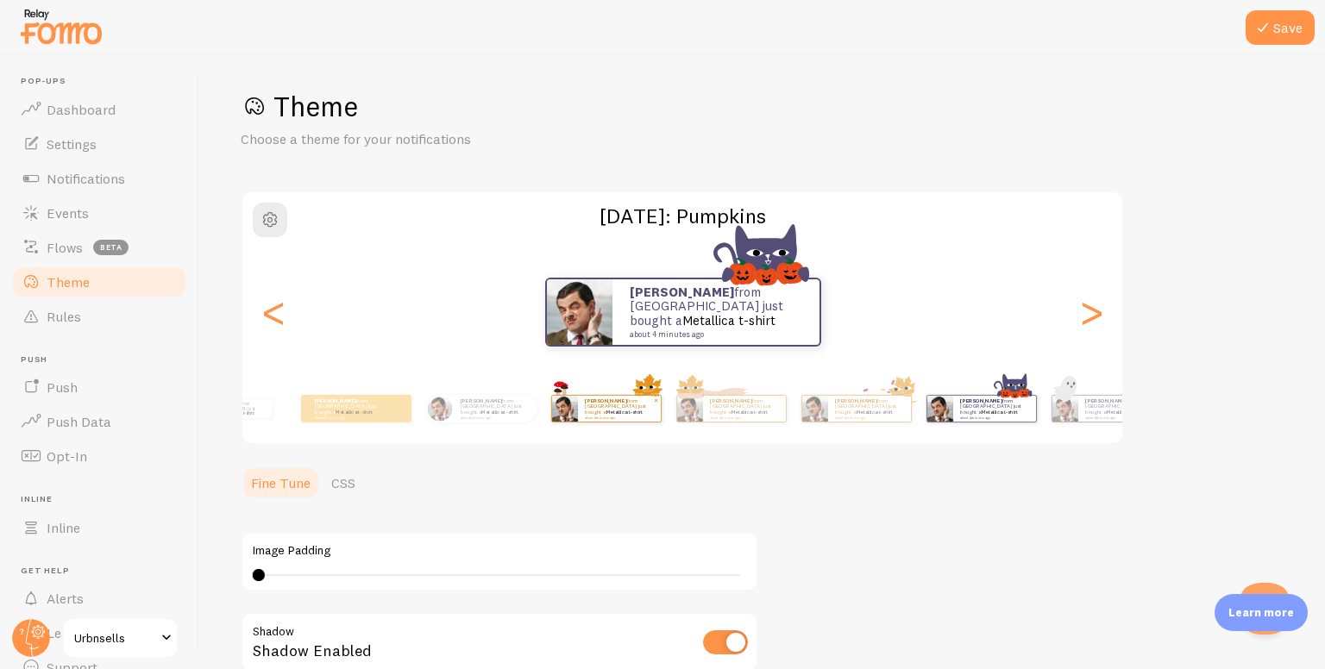
click at [1324, 221] on div "Save Theme Choose a theme for your notifications [DATE]: Pumpkins [PERSON_NAME]…" at bounding box center [761, 362] width 1125 height 614
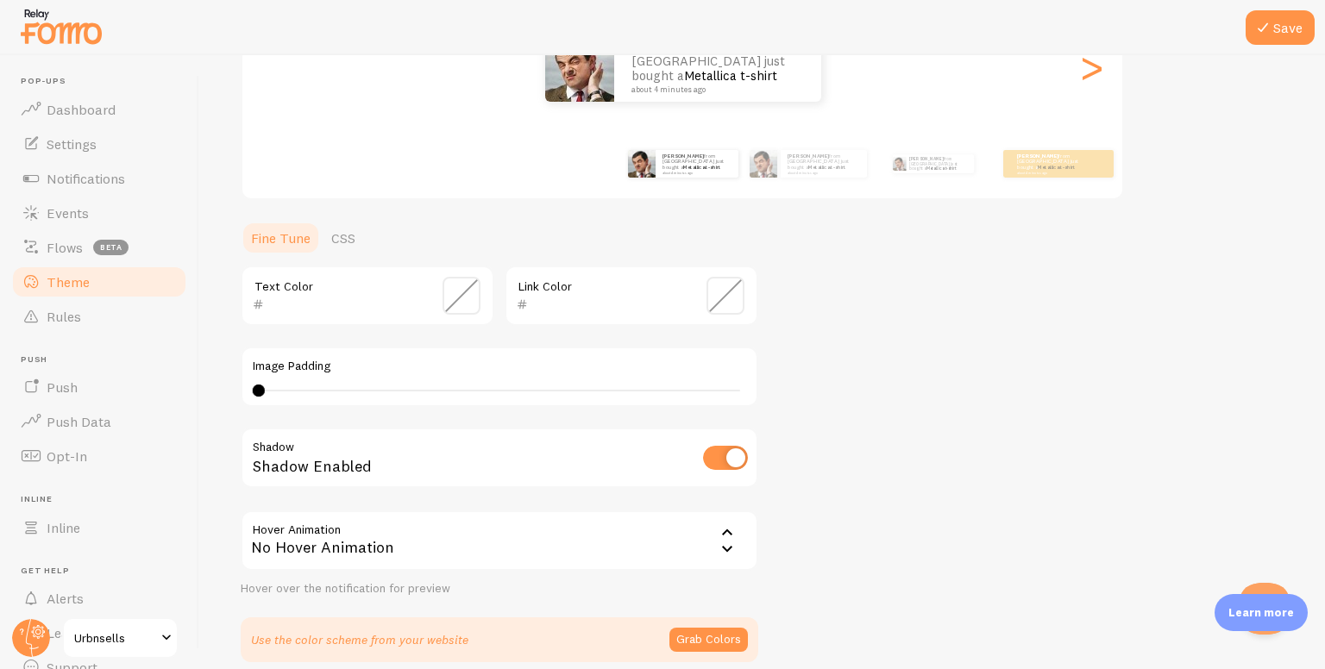
scroll to position [327, 0]
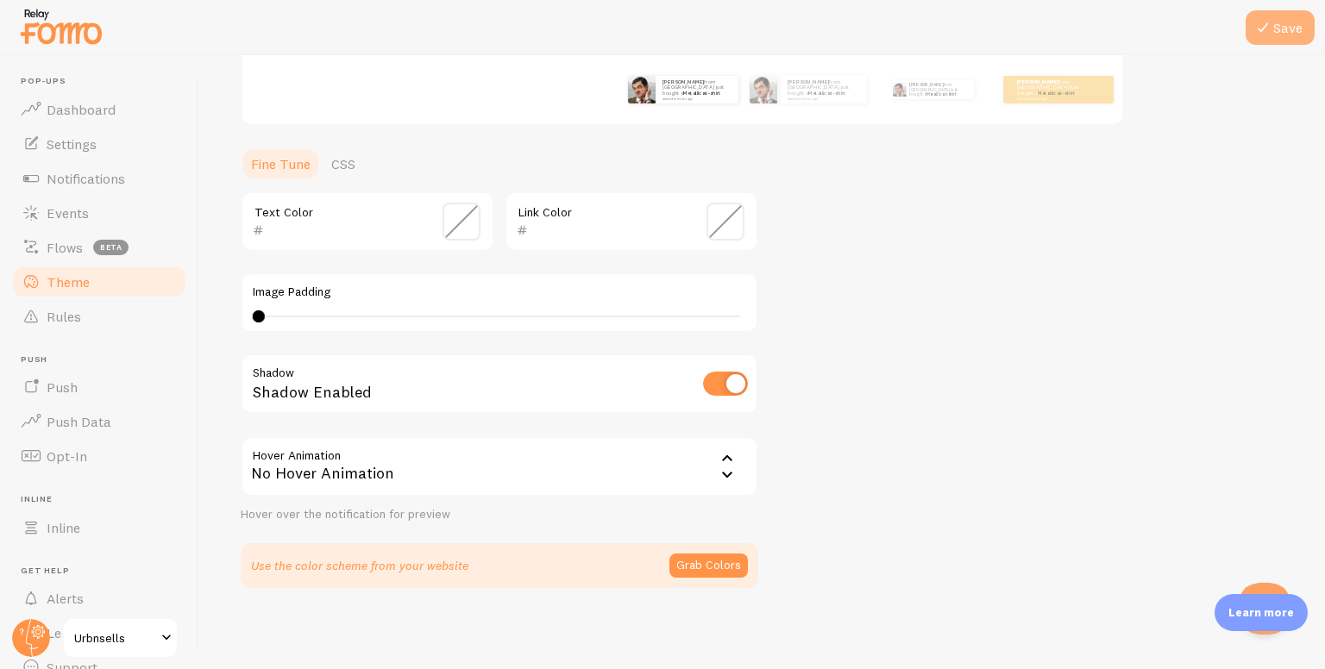
click at [1305, 16] on button "Save" at bounding box center [1279, 27] width 69 height 34
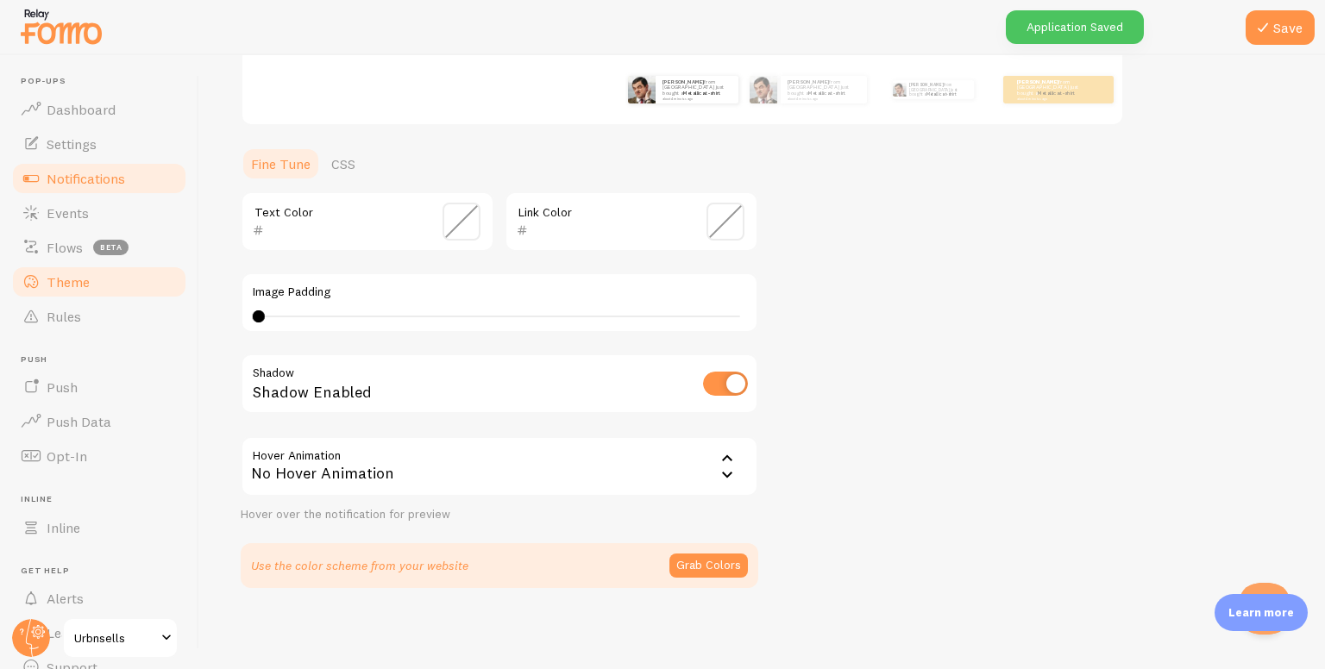
click at [160, 166] on link "Notifications" at bounding box center [99, 178] width 178 height 34
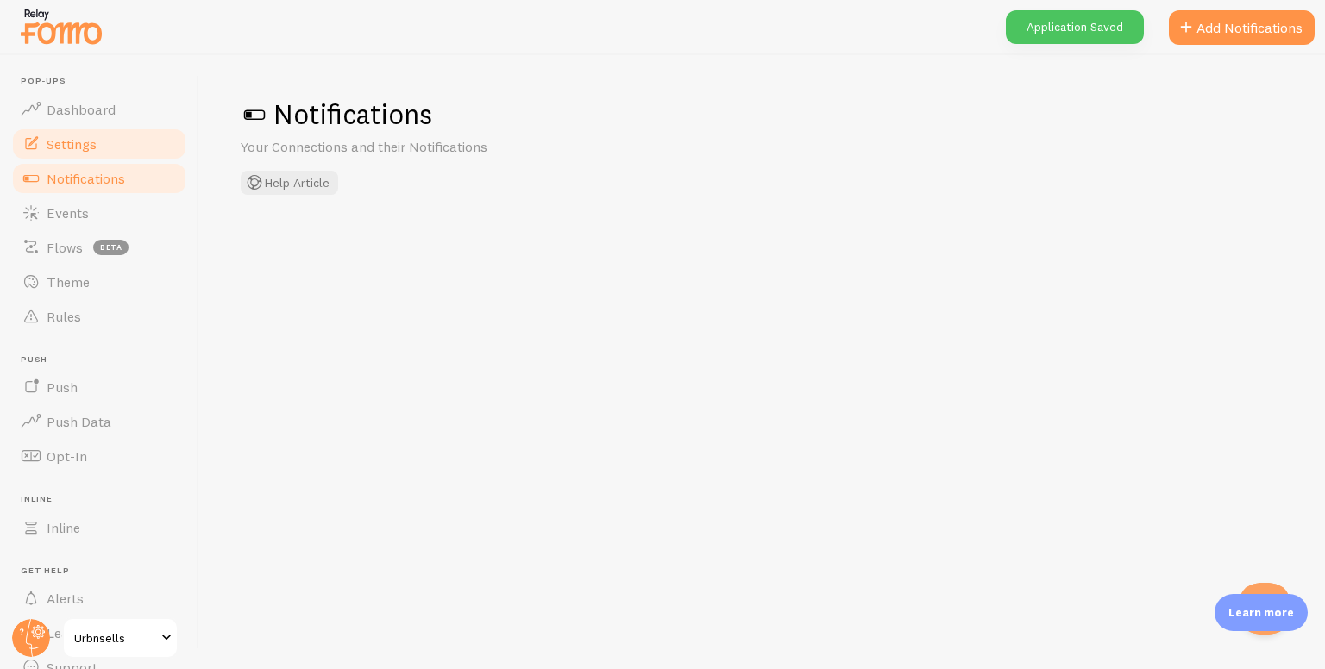
click at [162, 146] on link "Settings" at bounding box center [99, 144] width 178 height 34
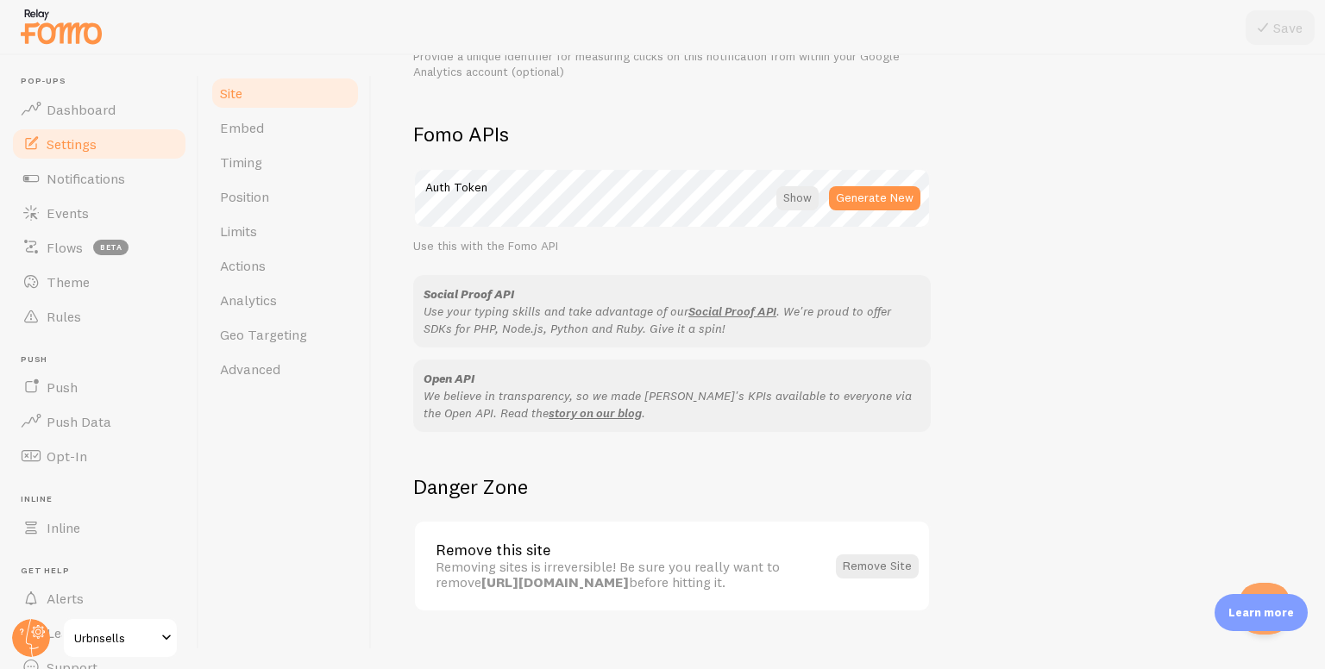
scroll to position [957, 0]
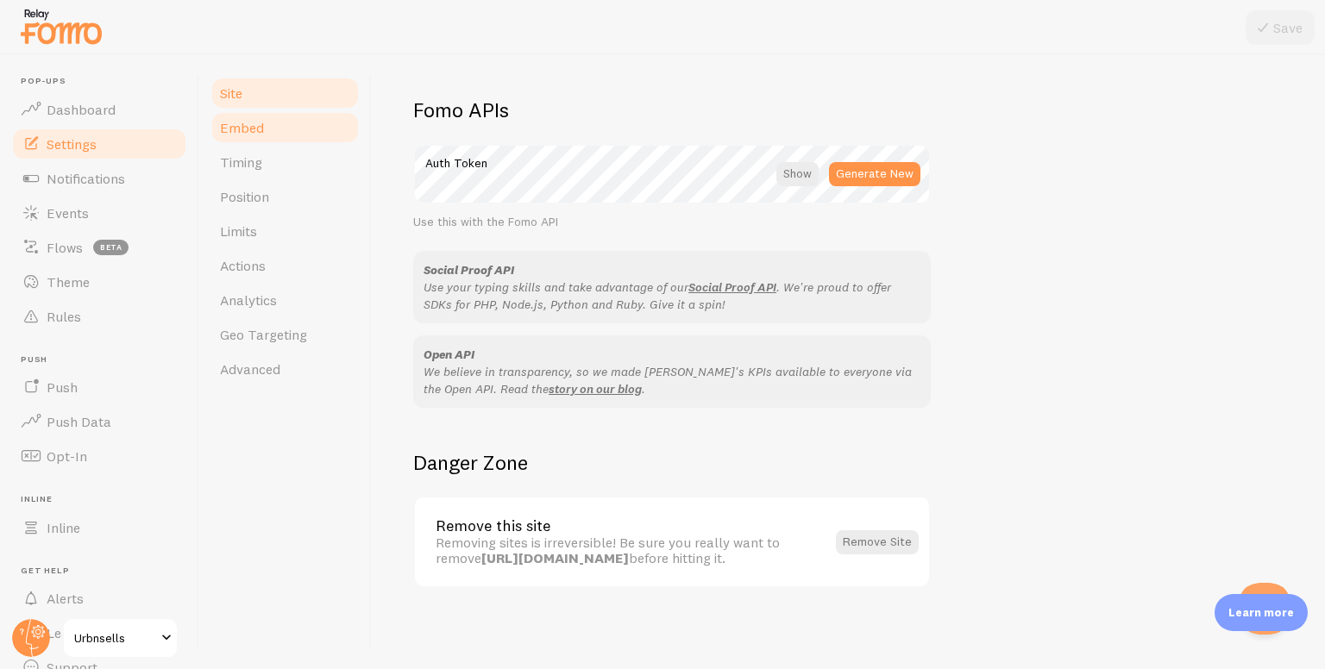
click at [289, 131] on link "Embed" at bounding box center [285, 127] width 151 height 34
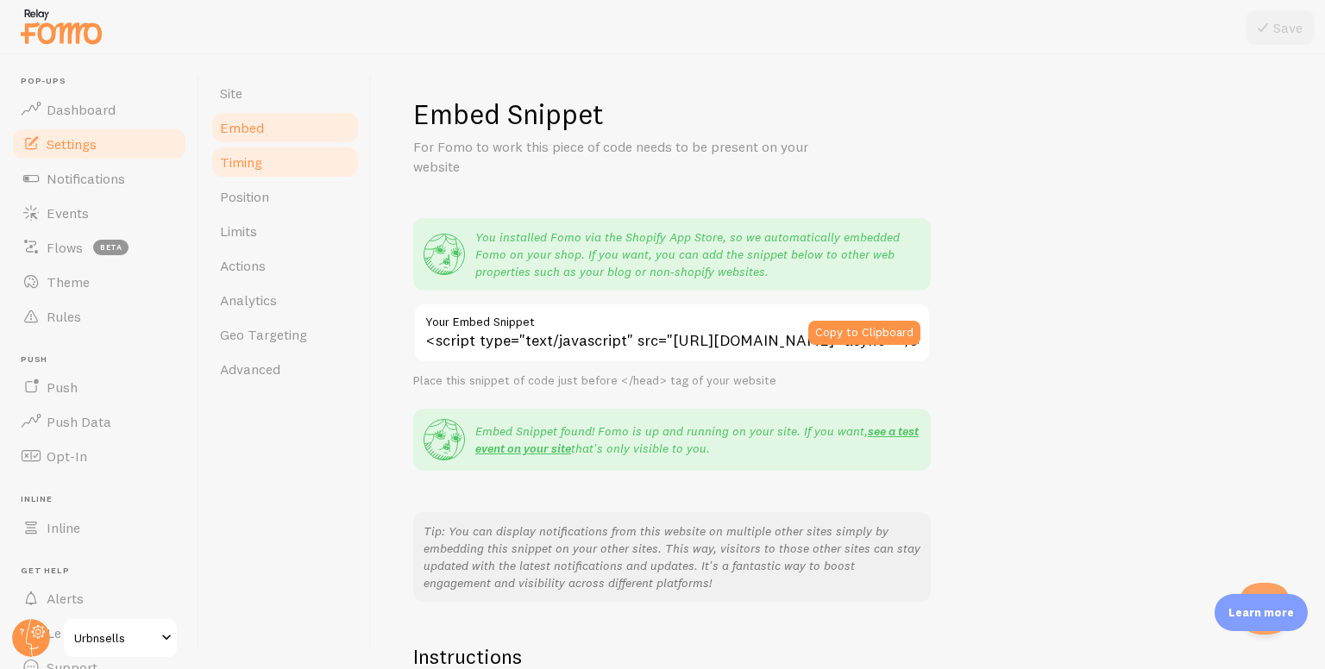
click at [294, 155] on link "Timing" at bounding box center [285, 162] width 151 height 34
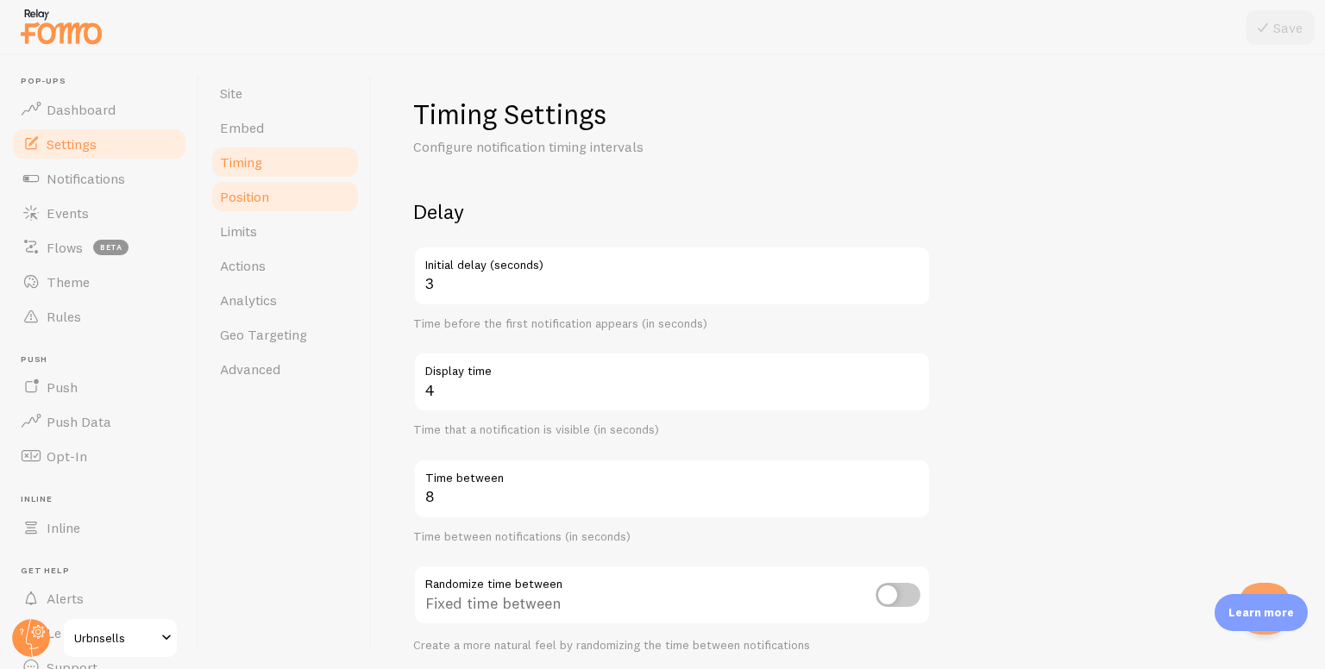
click at [304, 191] on link "Position" at bounding box center [285, 196] width 151 height 34
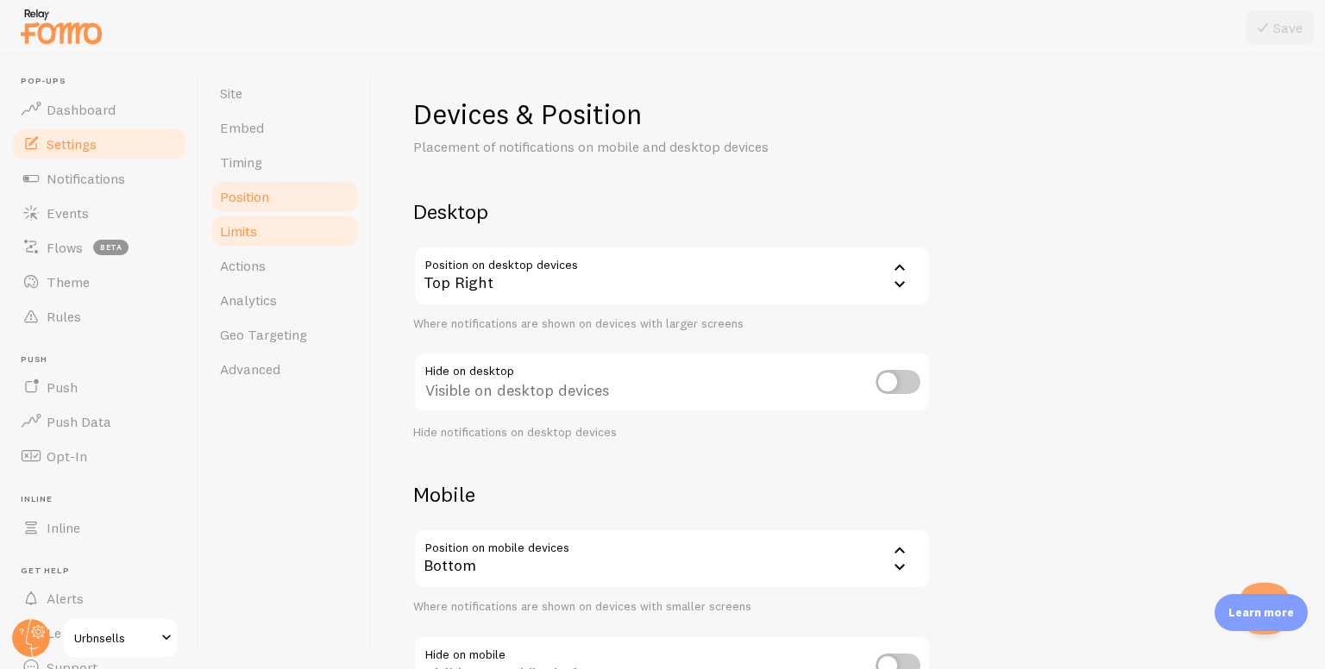
click at [302, 218] on link "Limits" at bounding box center [285, 231] width 151 height 34
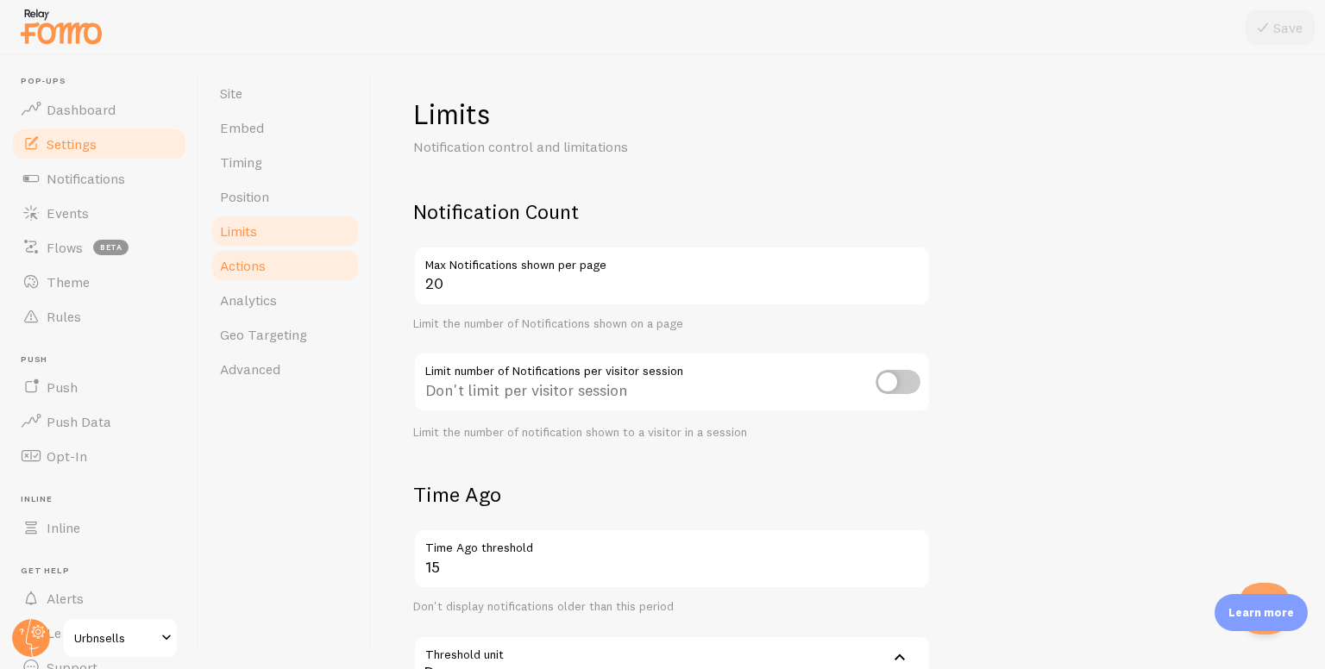
click at [270, 265] on link "Actions" at bounding box center [285, 265] width 151 height 34
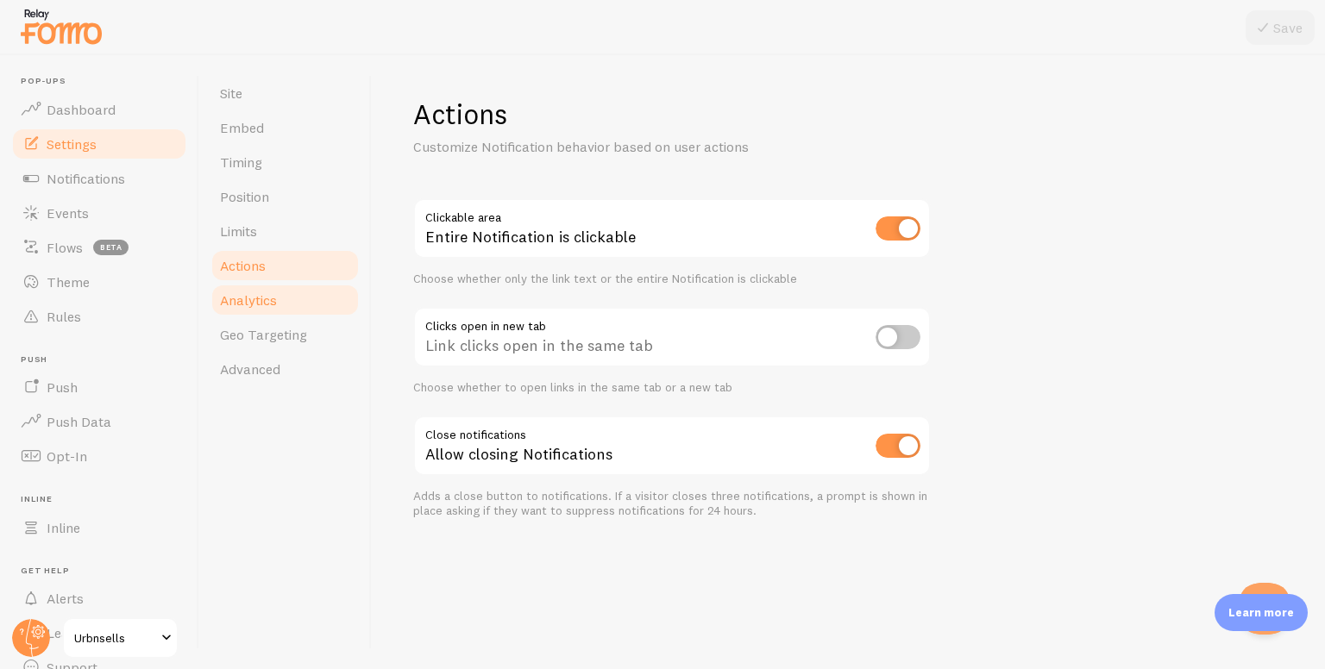
click at [268, 292] on span "Analytics" at bounding box center [248, 300] width 57 height 17
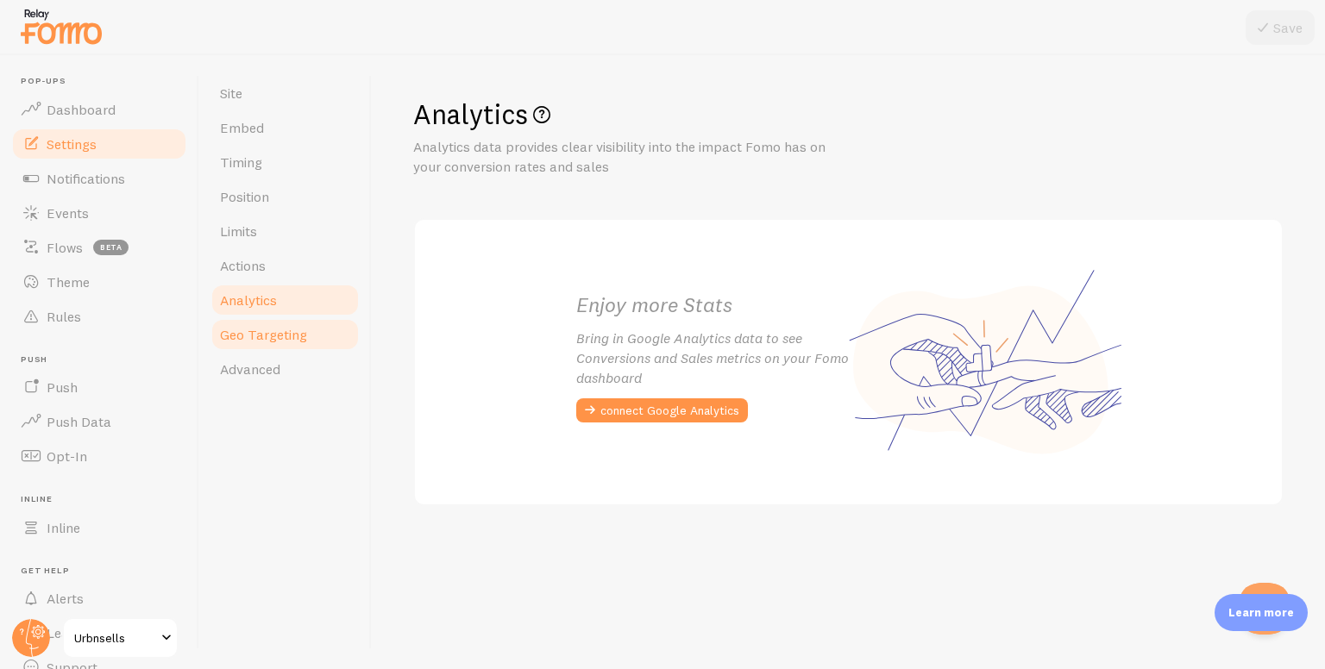
click at [262, 326] on span "Geo Targeting" at bounding box center [263, 334] width 87 height 17
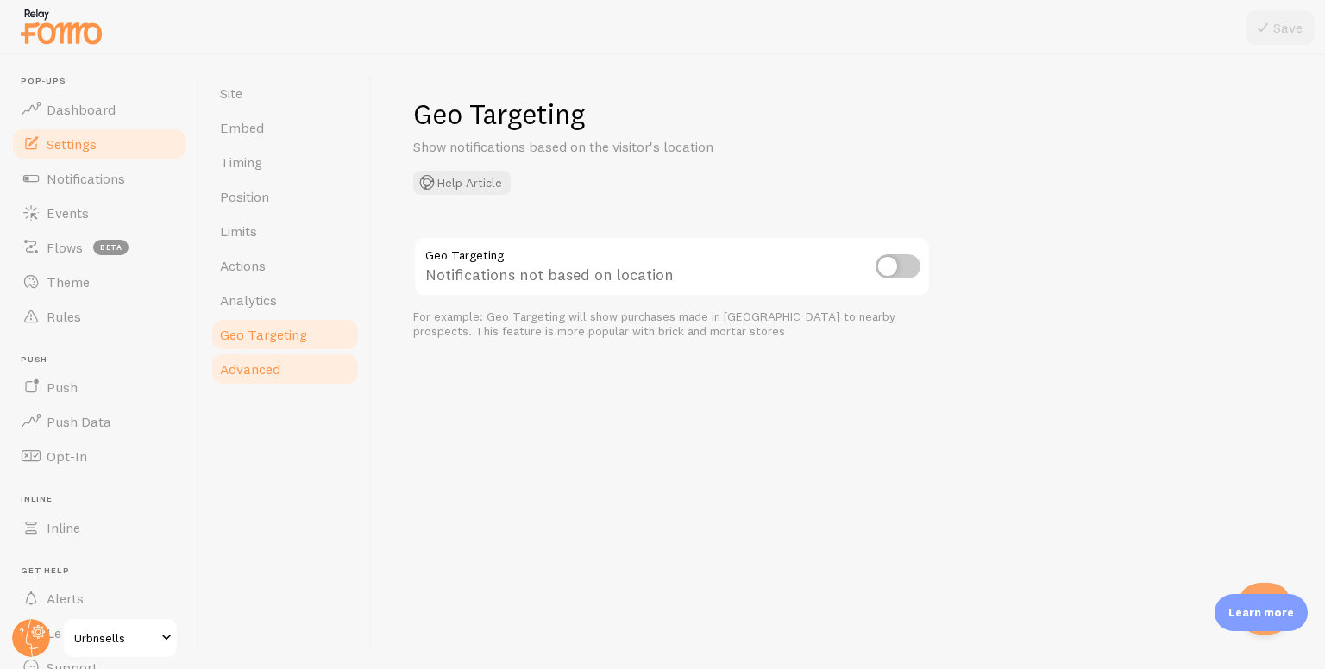
click at [254, 380] on link "Advanced" at bounding box center [285, 369] width 151 height 34
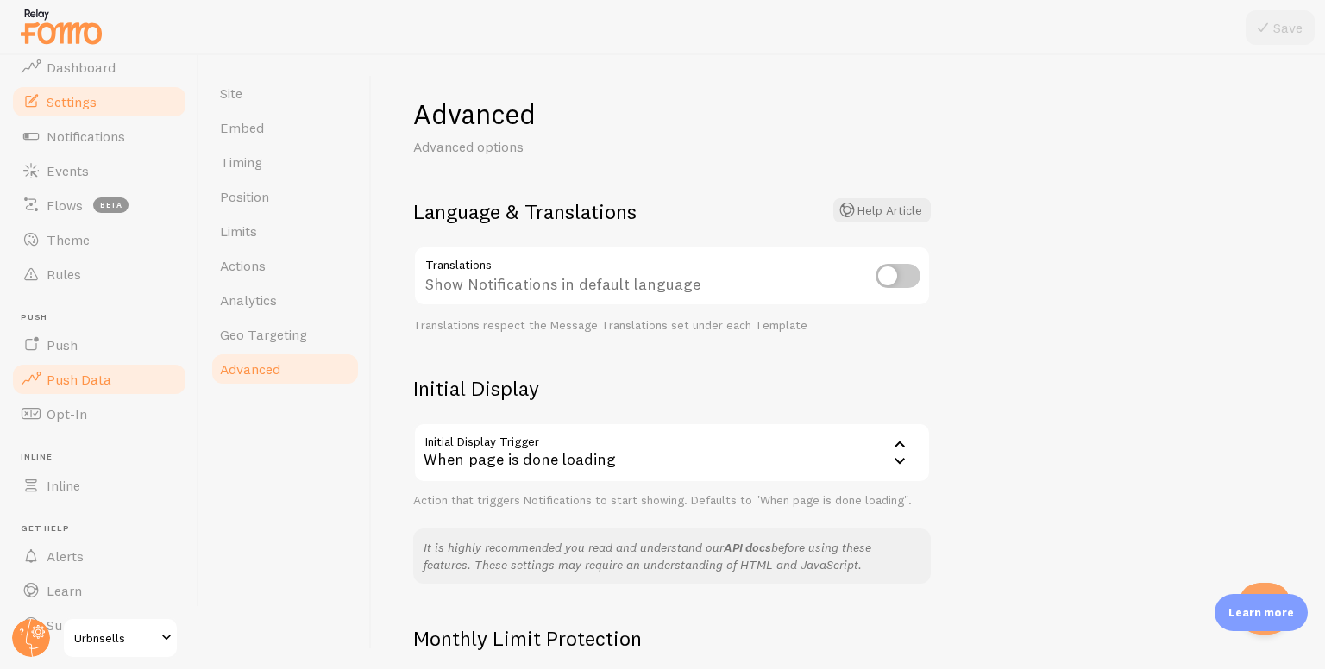
scroll to position [78, 0]
